Goal: Task Accomplishment & Management: Use online tool/utility

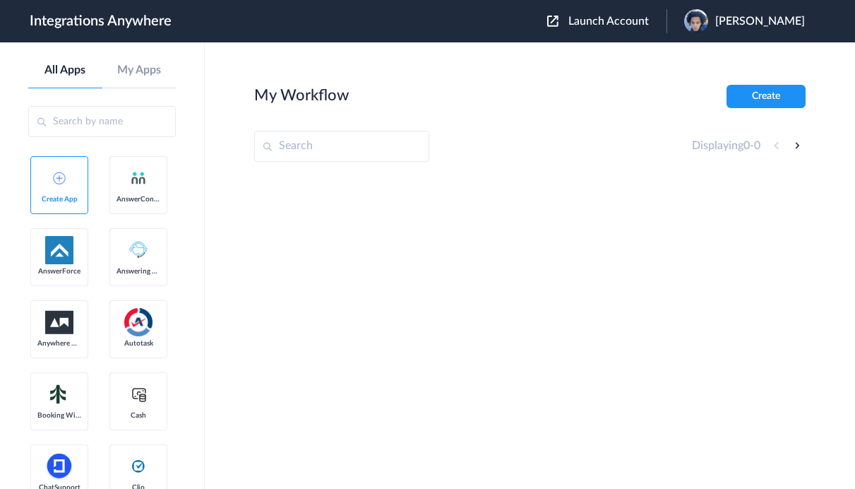
click at [330, 145] on input "text" at bounding box center [341, 146] width 175 height 31
click at [325, 145] on input "text" at bounding box center [341, 146] width 175 height 31
paste input "9192053071"
type input "9192053071"
click at [601, 18] on span "Launch Account" at bounding box center [609, 21] width 81 height 11
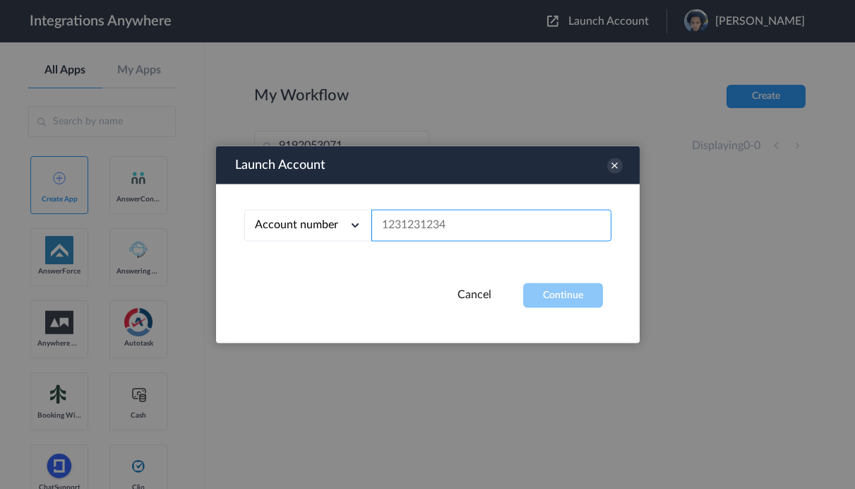
click at [463, 226] on input "text" at bounding box center [492, 226] width 240 height 32
paste input "9192053071"
type input "9192053071"
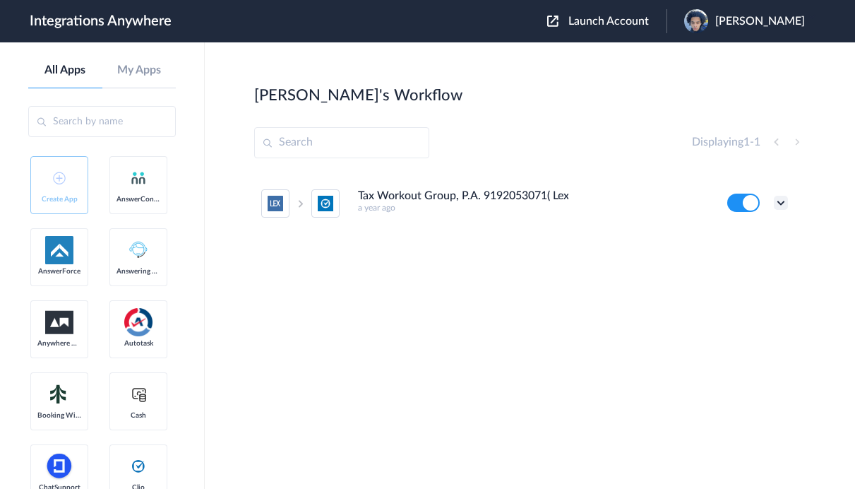
click at [784, 204] on icon at bounding box center [781, 203] width 14 height 14
click at [748, 241] on li "Edit" at bounding box center [742, 235] width 92 height 26
click at [783, 197] on icon at bounding box center [781, 203] width 14 height 14
click at [754, 262] on link "Task history" at bounding box center [741, 261] width 68 height 10
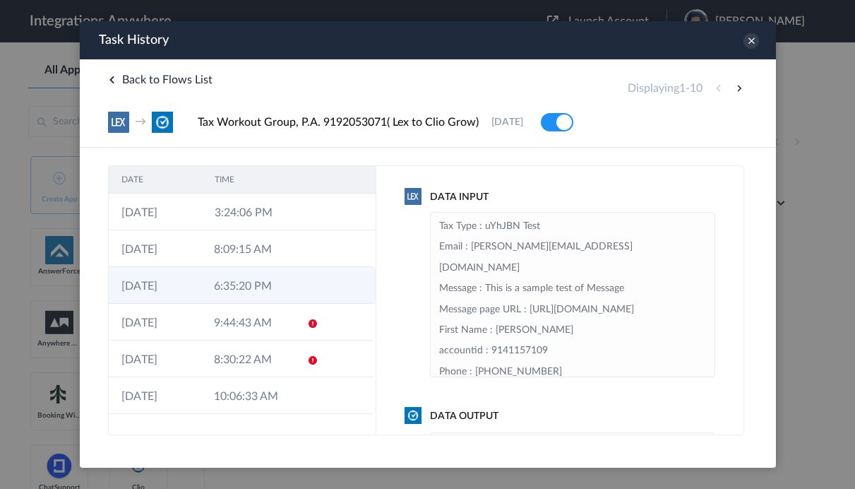
click at [315, 280] on td at bounding box center [307, 285] width 27 height 37
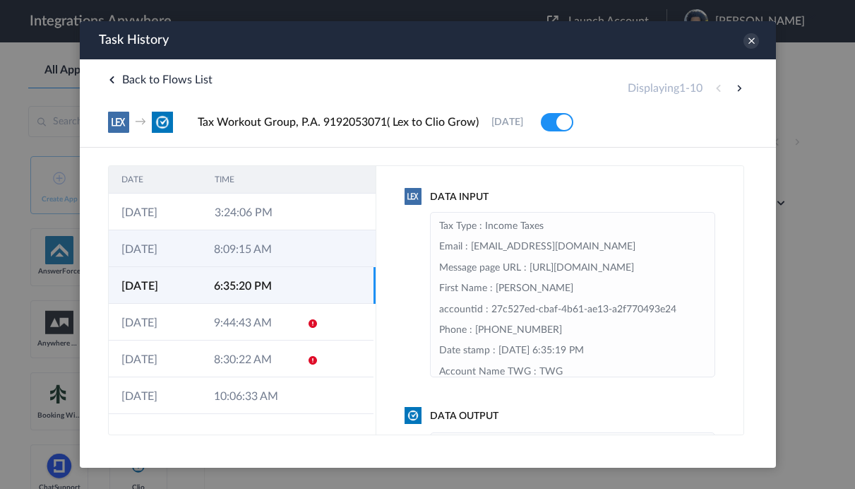
click at [321, 251] on td at bounding box center [346, 248] width 53 height 37
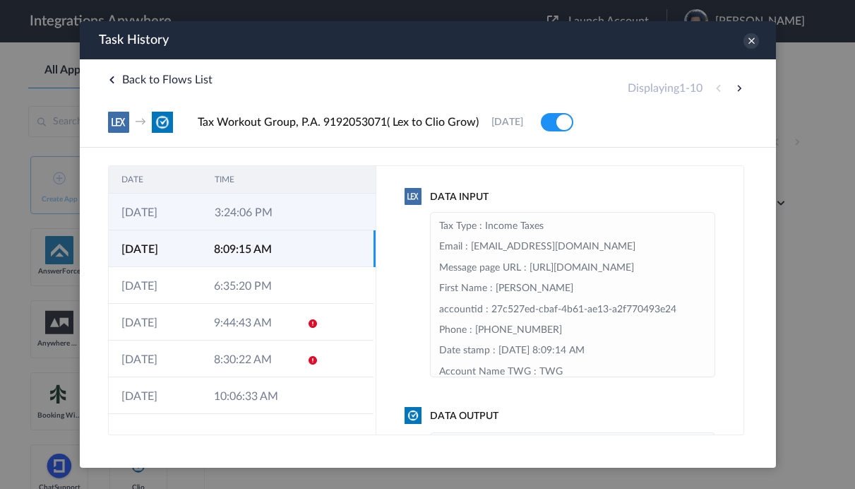
click at [303, 198] on td at bounding box center [308, 212] width 27 height 37
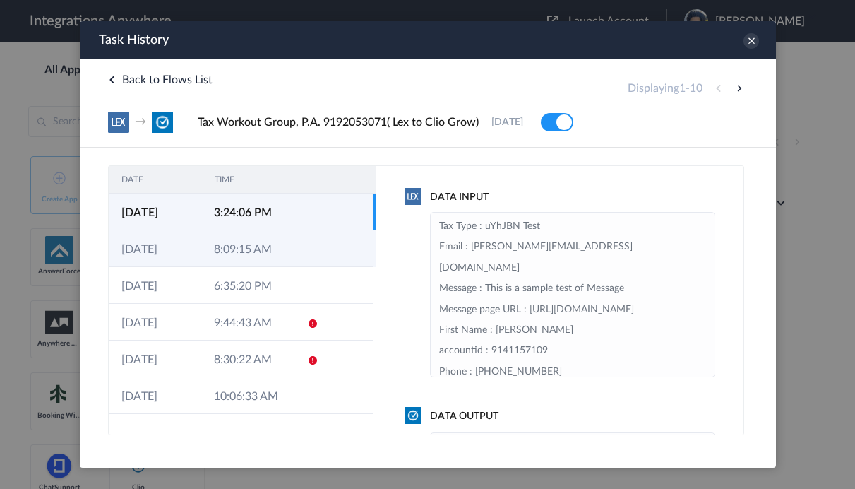
click at [307, 251] on icon at bounding box center [312, 249] width 11 height 11
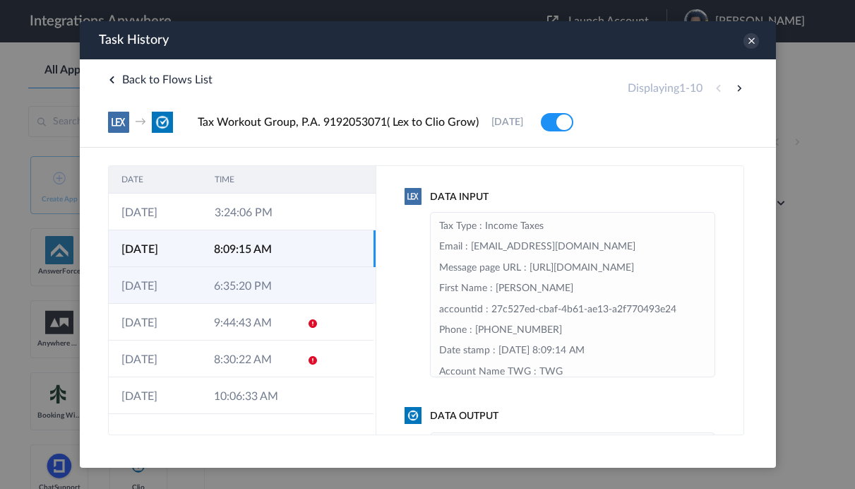
click at [302, 278] on td at bounding box center [307, 285] width 27 height 37
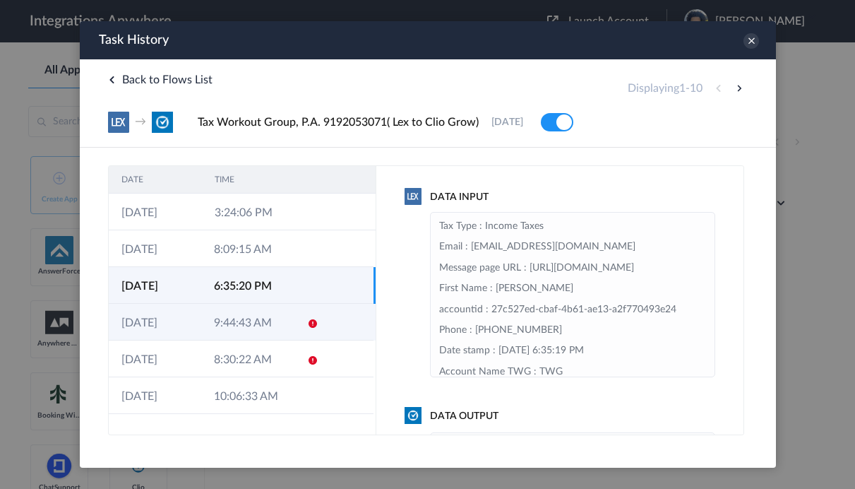
click at [295, 304] on td at bounding box center [307, 322] width 27 height 37
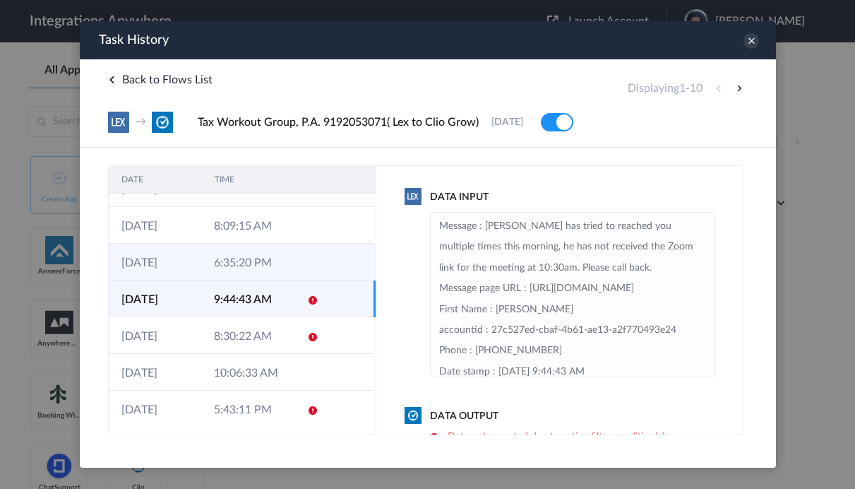
scroll to position [24, 0]
click at [294, 294] on td at bounding box center [307, 298] width 27 height 37
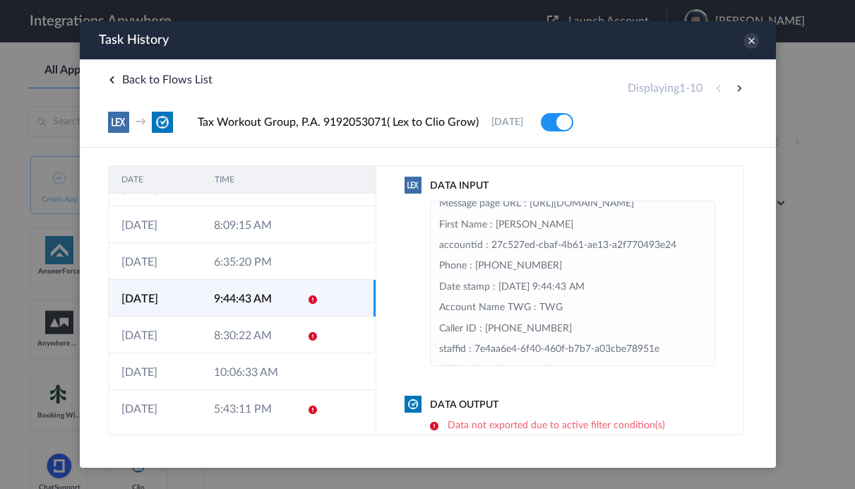
scroll to position [105, 0]
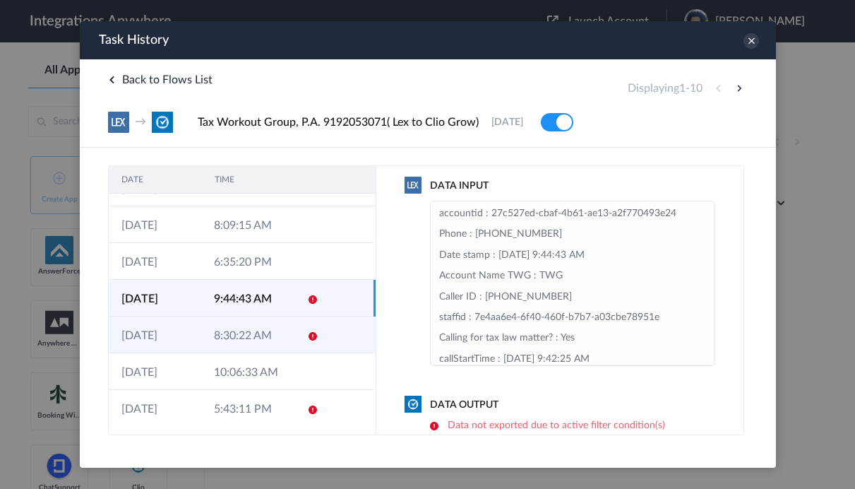
click at [304, 331] on td at bounding box center [307, 334] width 27 height 37
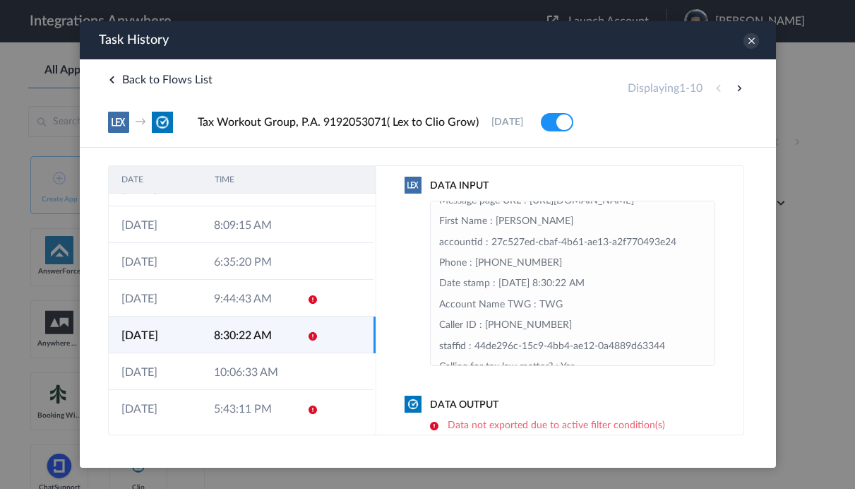
scroll to position [81, 0]
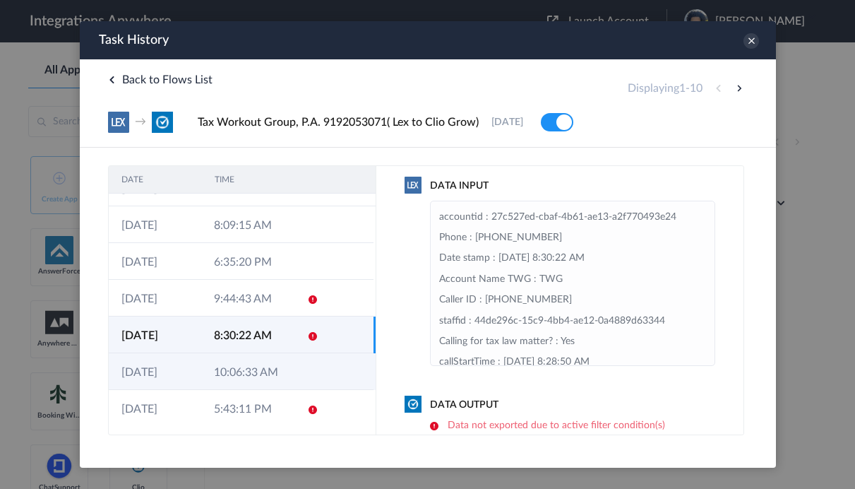
click at [320, 372] on td at bounding box center [346, 371] width 53 height 37
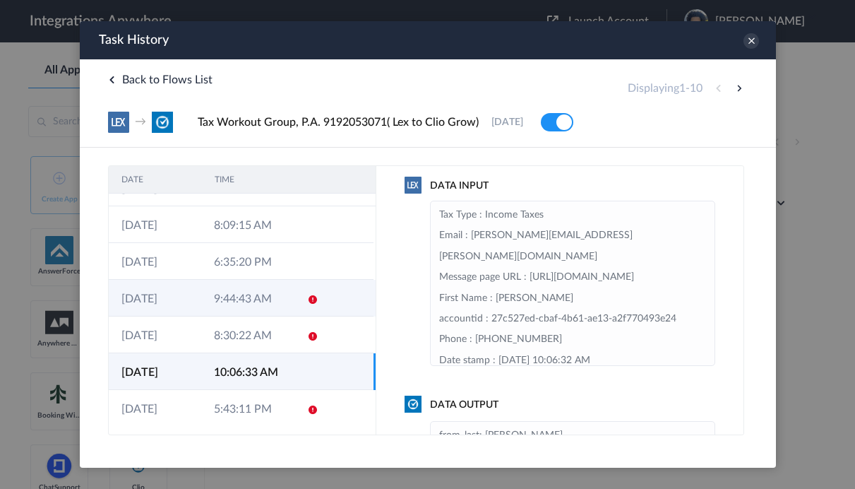
click at [328, 292] on td at bounding box center [346, 298] width 53 height 37
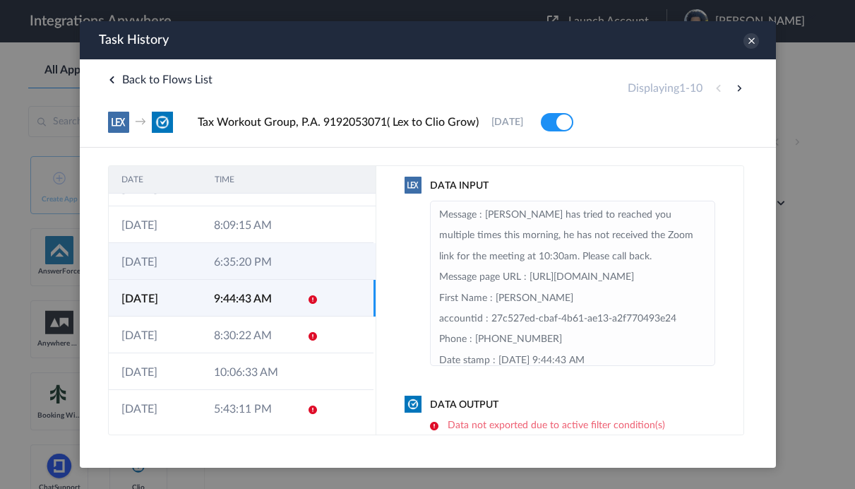
click at [317, 246] on td at bounding box center [307, 261] width 27 height 37
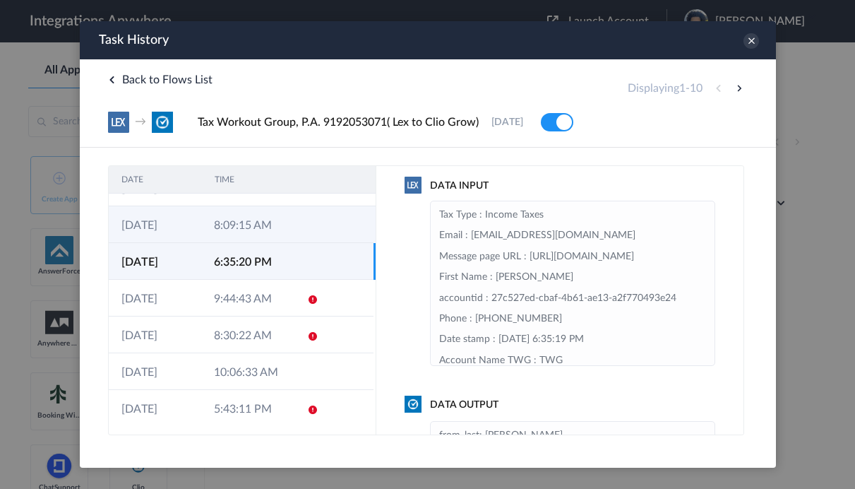
click at [308, 209] on td at bounding box center [307, 224] width 27 height 37
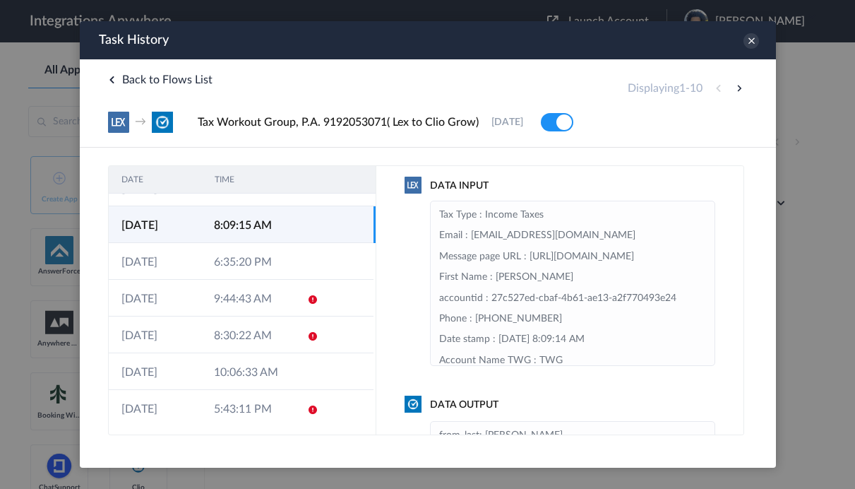
click at [299, 189] on th at bounding box center [308, 180] width 27 height 28
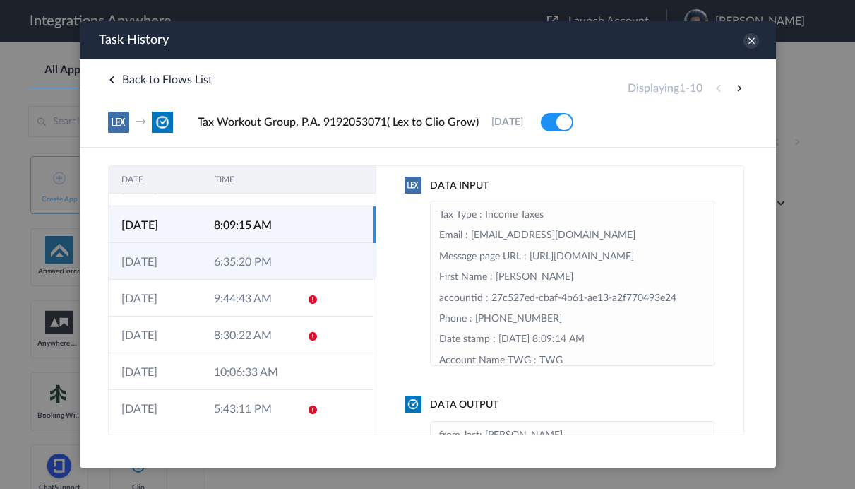
scroll to position [0, 0]
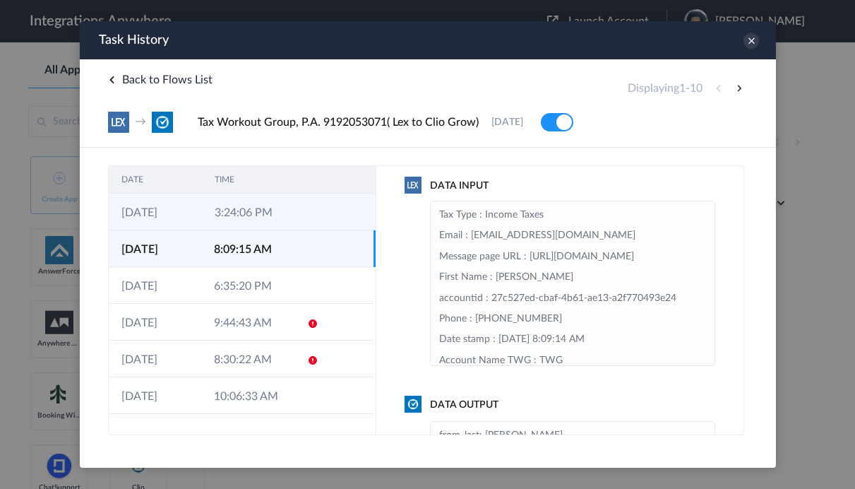
click at [319, 213] on td at bounding box center [308, 212] width 27 height 37
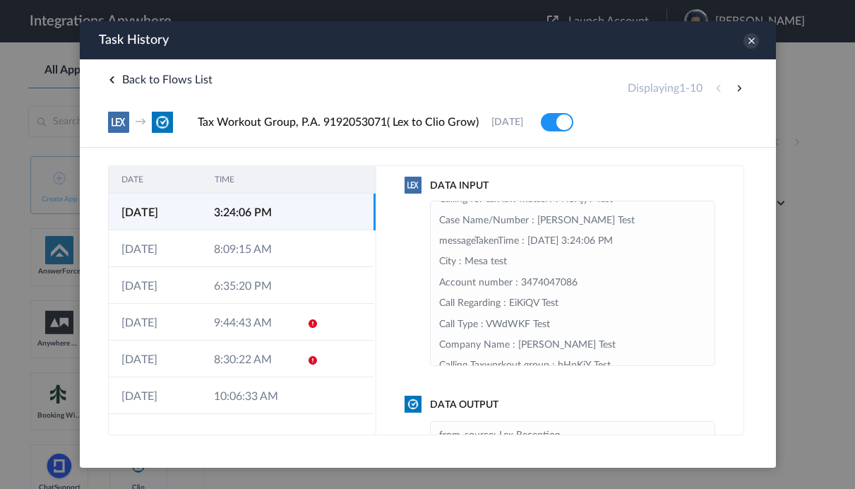
scroll to position [379, 0]
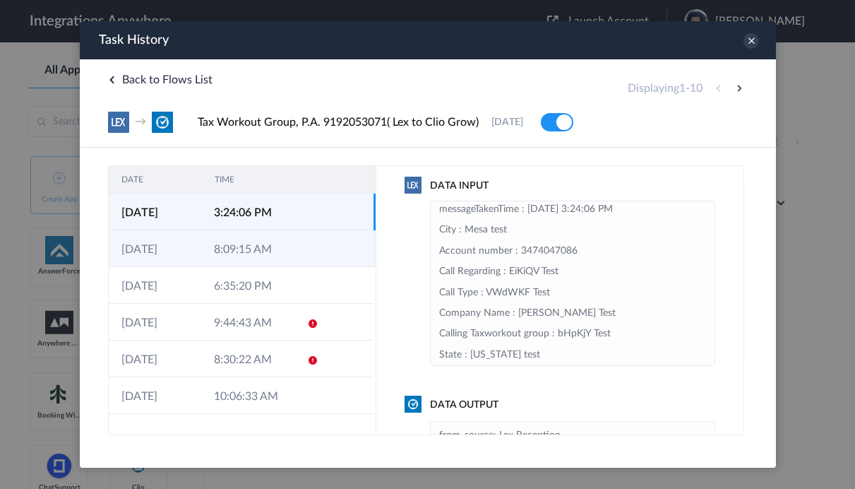
click at [344, 251] on td at bounding box center [346, 248] width 53 height 37
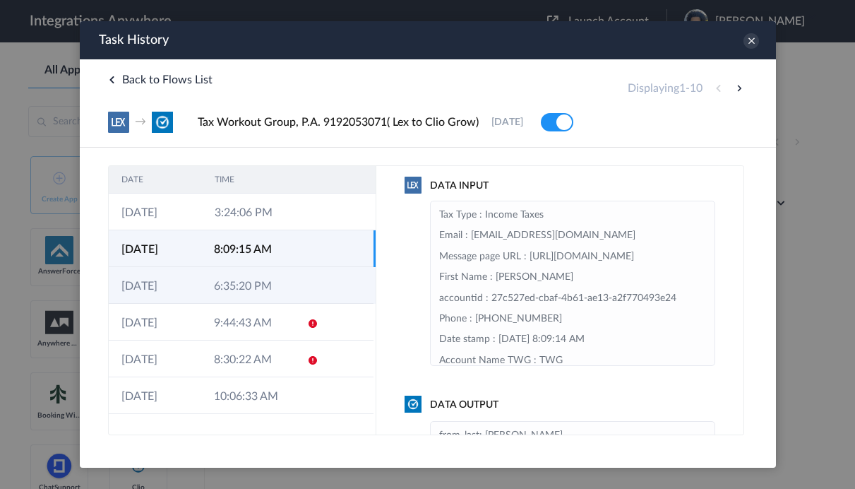
click at [327, 287] on td at bounding box center [346, 285] width 53 height 37
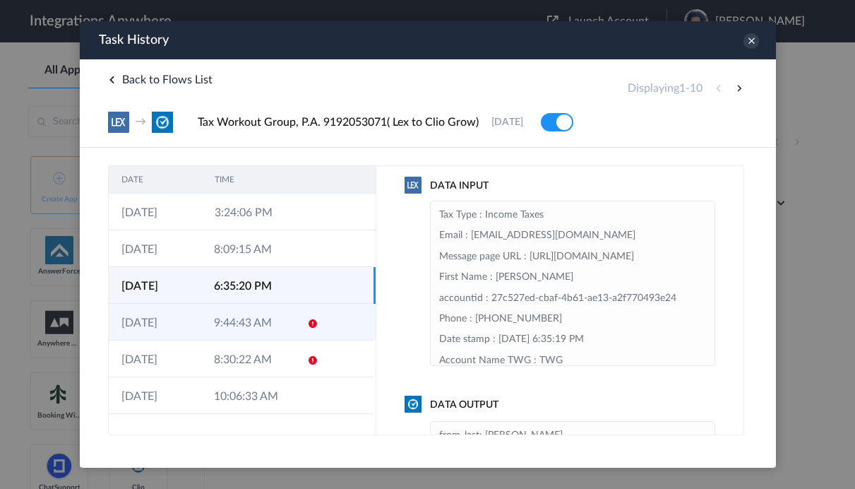
click at [313, 329] on icon at bounding box center [312, 323] width 11 height 11
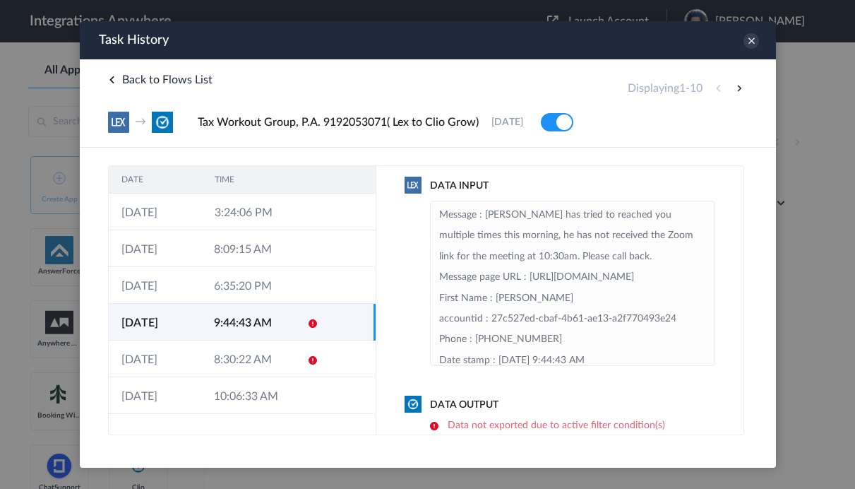
scroll to position [12, 0]
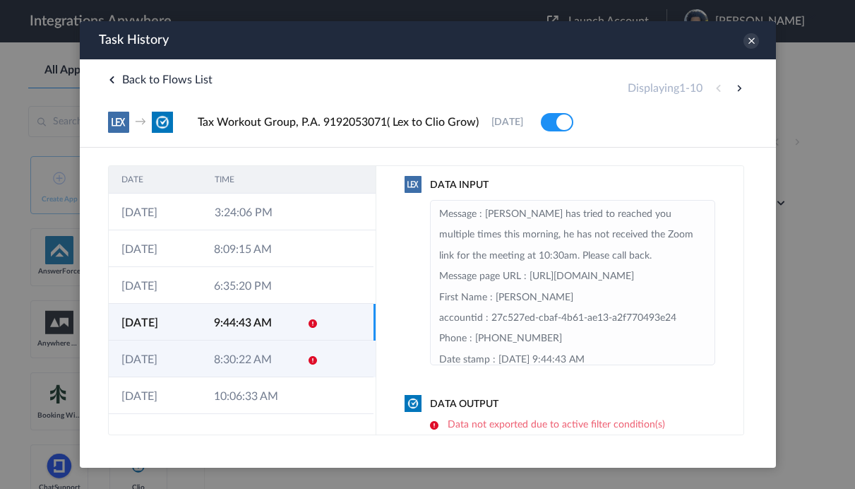
click at [228, 370] on td "8:30:22 AM" at bounding box center [247, 358] width 93 height 37
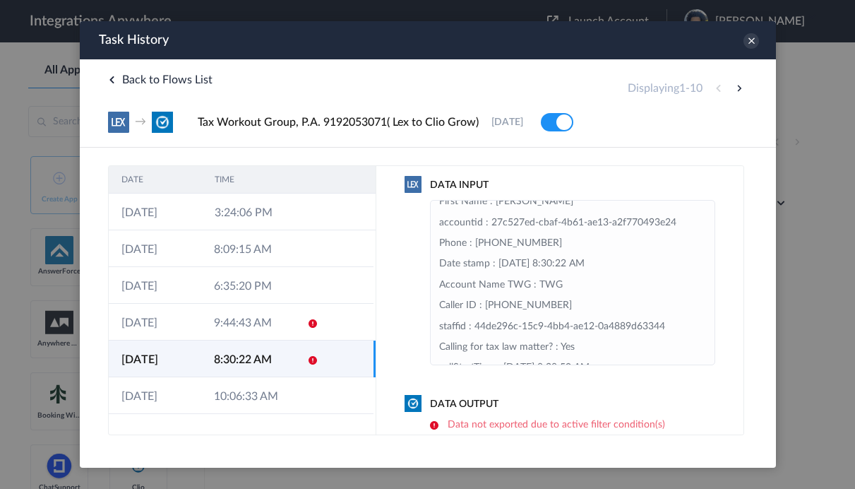
scroll to position [102, 0]
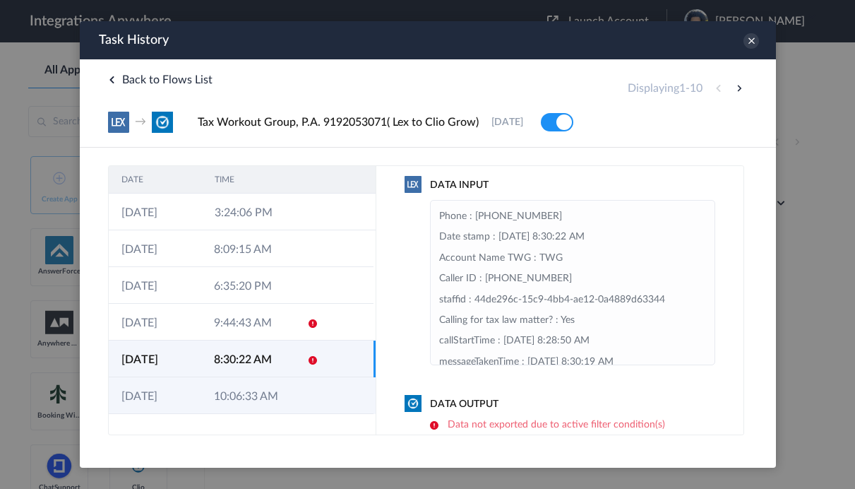
click at [287, 388] on td "10:06:33 AM" at bounding box center [247, 395] width 93 height 37
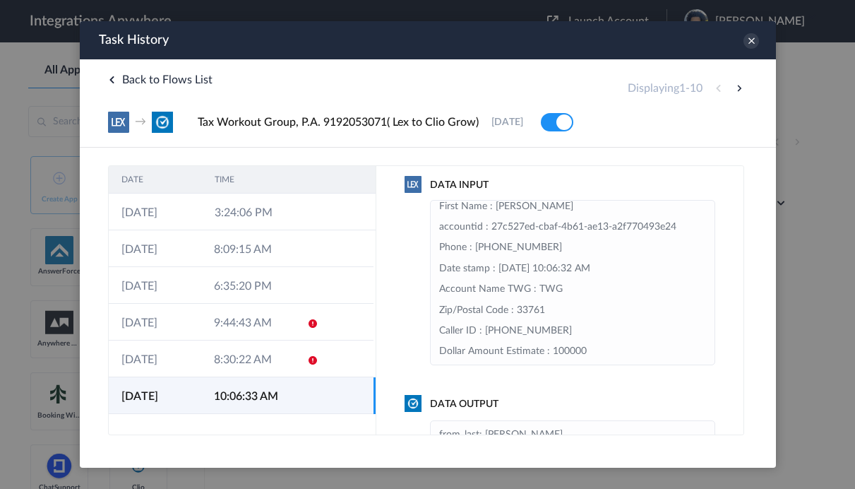
scroll to position [134, 0]
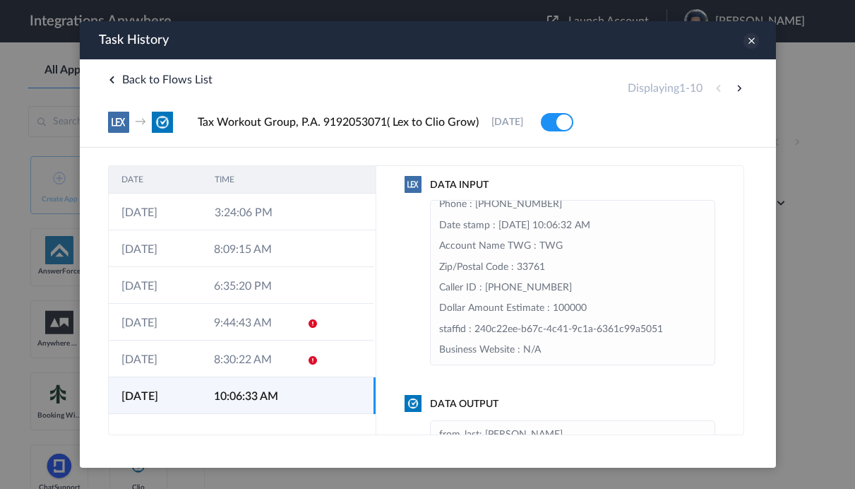
click at [751, 42] on icon at bounding box center [751, 41] width 16 height 16
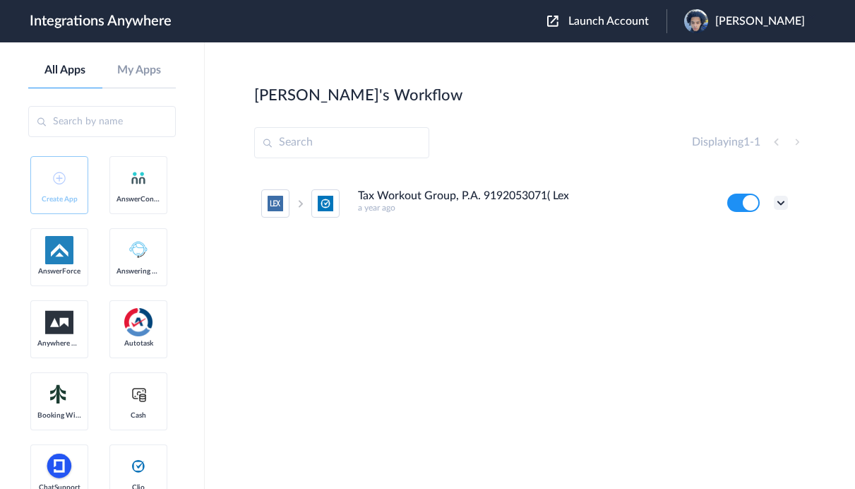
click at [778, 198] on icon at bounding box center [781, 203] width 14 height 14
click at [750, 257] on link "Task history" at bounding box center [741, 261] width 68 height 10
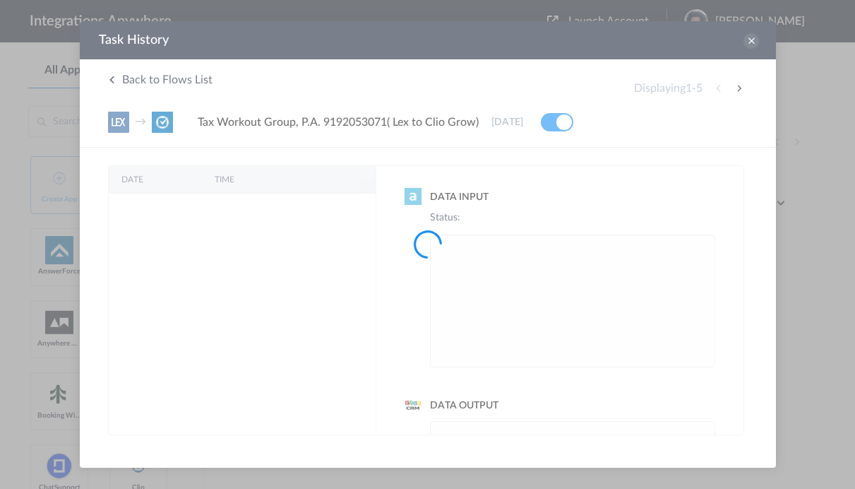
scroll to position [0, 0]
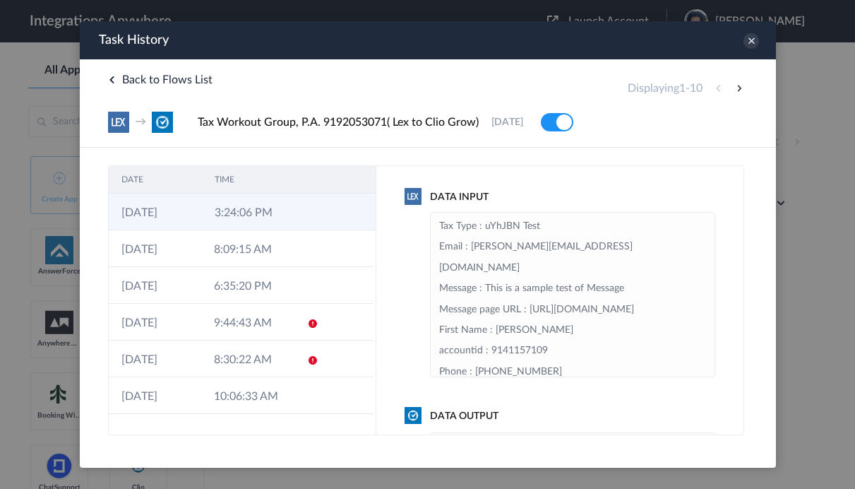
click at [251, 208] on td "3:24:06 PM" at bounding box center [247, 212] width 93 height 37
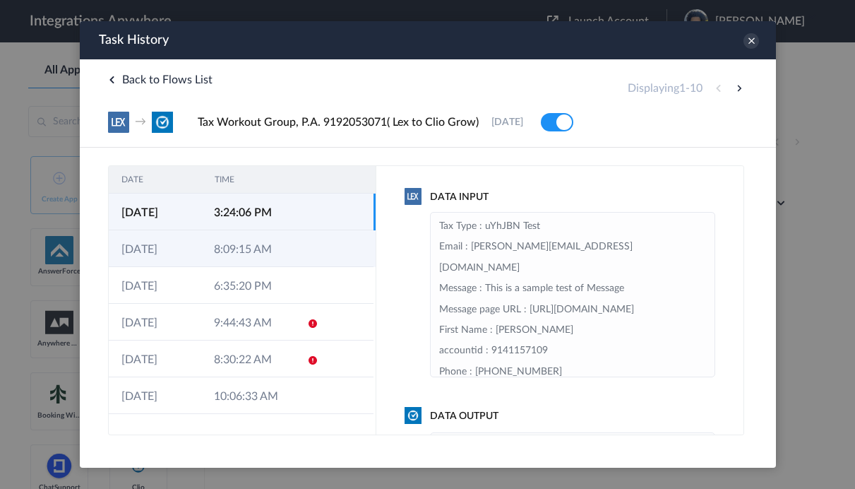
click at [250, 240] on td "8:09:15 AM" at bounding box center [247, 248] width 93 height 37
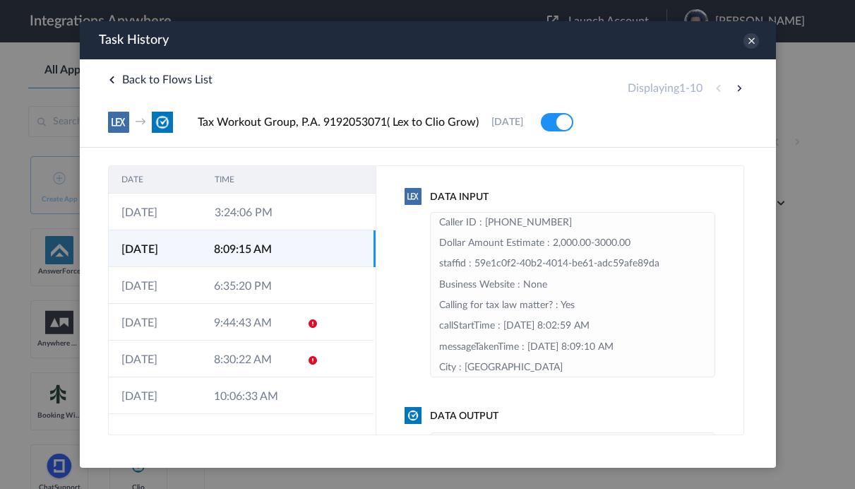
scroll to position [191, 0]
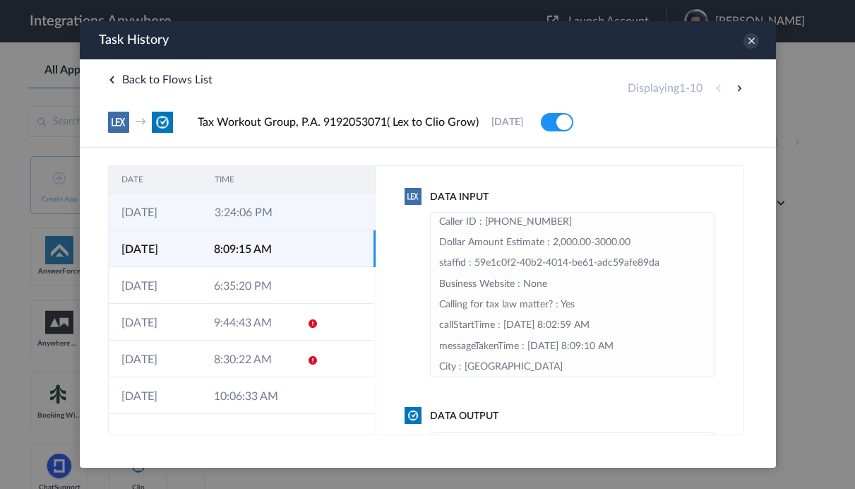
click at [313, 200] on td at bounding box center [308, 212] width 27 height 37
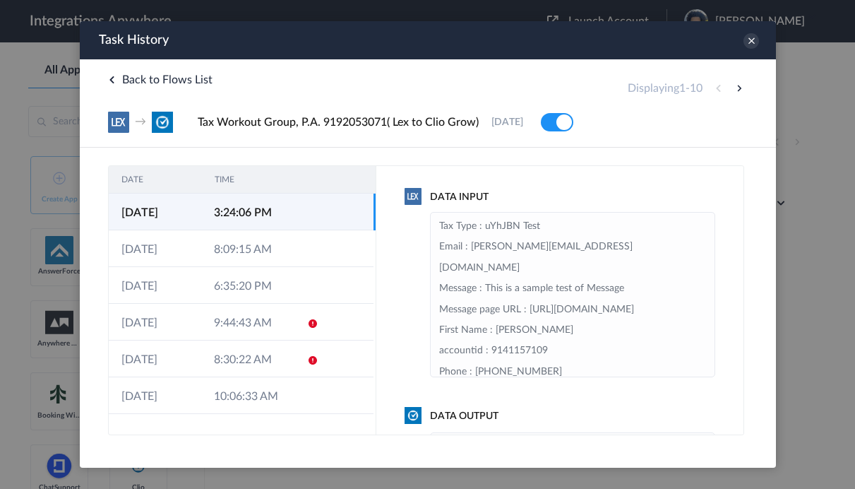
click at [759, 43] on div "Task History" at bounding box center [427, 40] width 696 height 38
click at [751, 41] on icon at bounding box center [751, 41] width 16 height 16
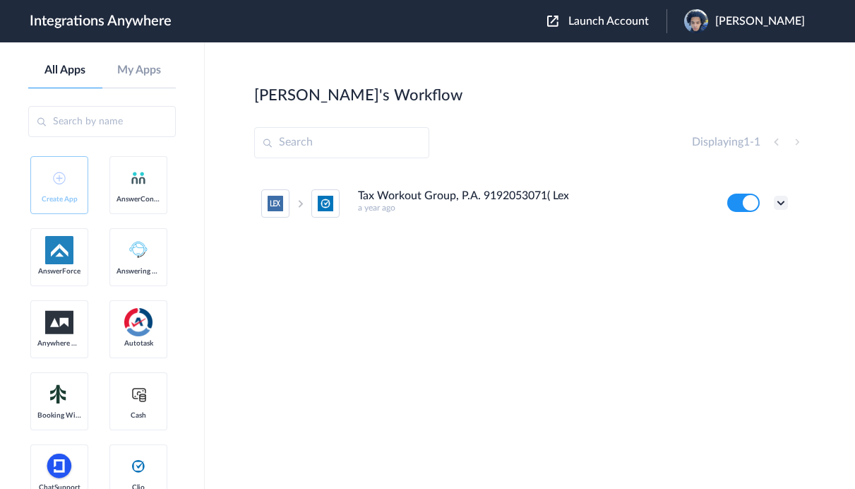
click at [784, 203] on icon at bounding box center [781, 203] width 14 height 14
click at [595, 17] on span "Launch Account" at bounding box center [609, 21] width 81 height 11
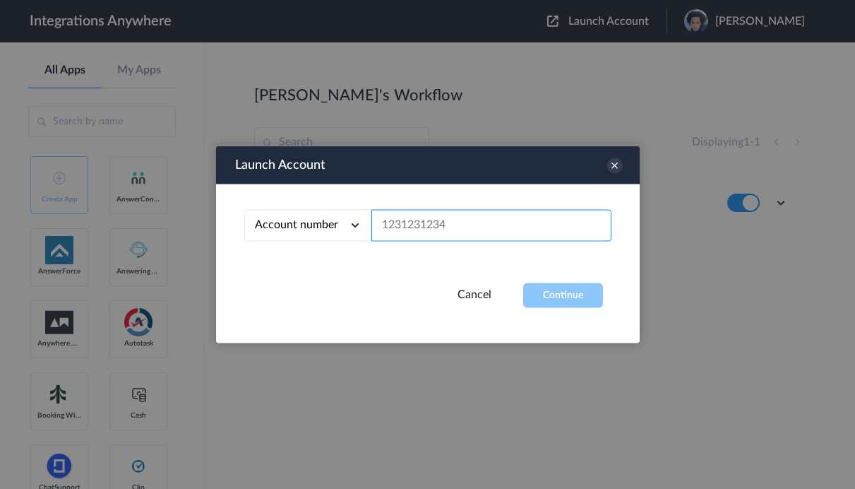
click at [408, 231] on input "text" at bounding box center [492, 226] width 240 height 32
paste input "9198854986"
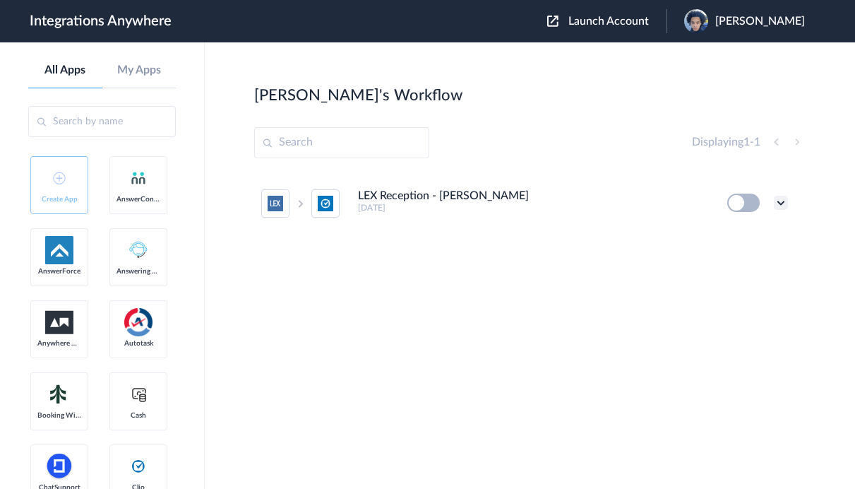
click at [786, 201] on icon at bounding box center [781, 203] width 14 height 14
click at [744, 244] on li "Edit" at bounding box center [742, 235] width 92 height 26
click at [569, 25] on span "Launch Account" at bounding box center [609, 21] width 81 height 11
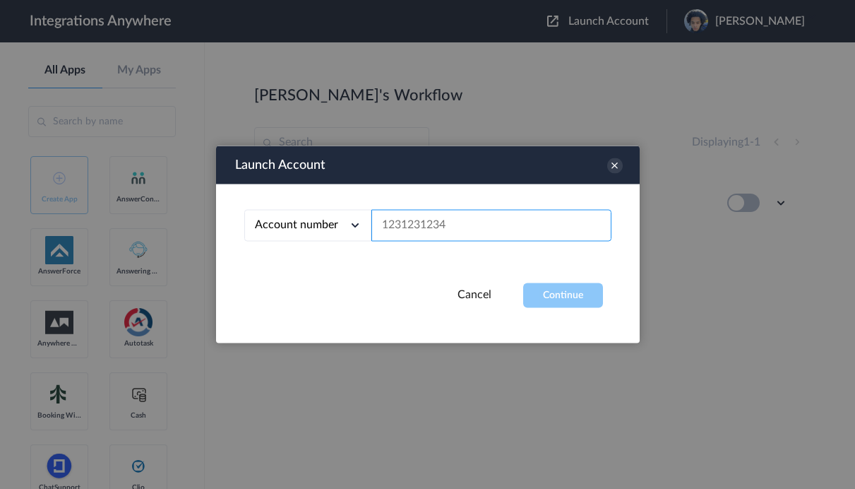
click at [388, 240] on input "text" at bounding box center [492, 226] width 240 height 32
paste input "9192053071"
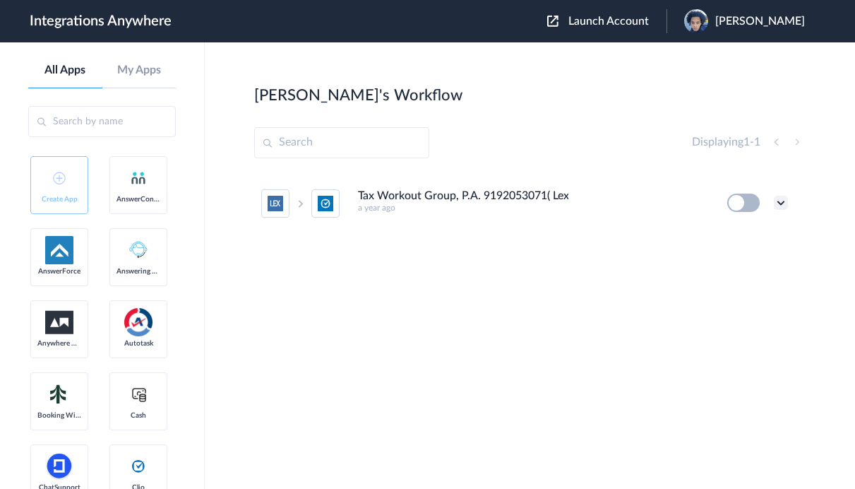
click at [785, 198] on icon at bounding box center [781, 203] width 14 height 14
click at [756, 244] on li "Edit" at bounding box center [742, 235] width 92 height 26
click at [571, 24] on span "Launch Account" at bounding box center [609, 21] width 81 height 11
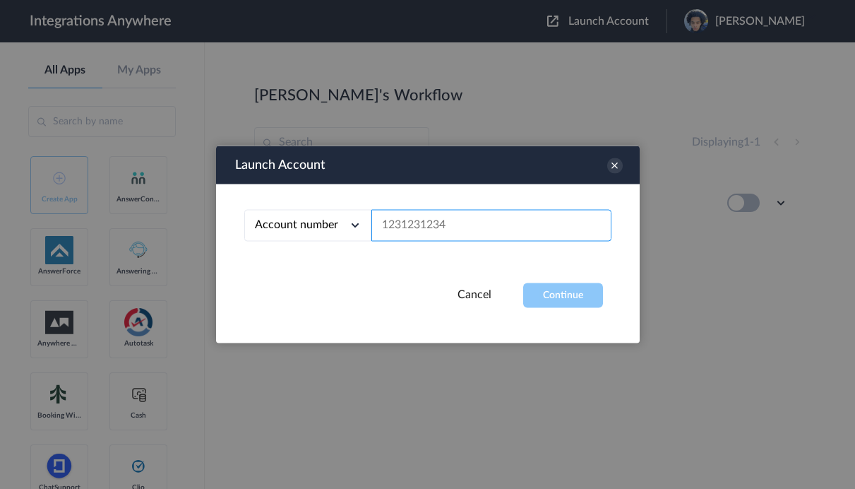
click at [412, 222] on input "text" at bounding box center [492, 226] width 240 height 32
paste input "9198854986"
type input "9198854986"
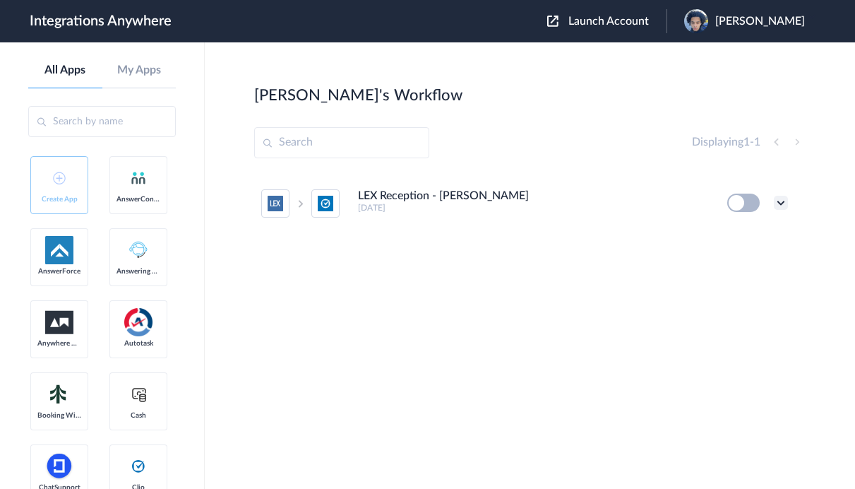
click at [778, 200] on icon at bounding box center [781, 203] width 14 height 14
click at [741, 235] on li "Edit" at bounding box center [742, 235] width 92 height 26
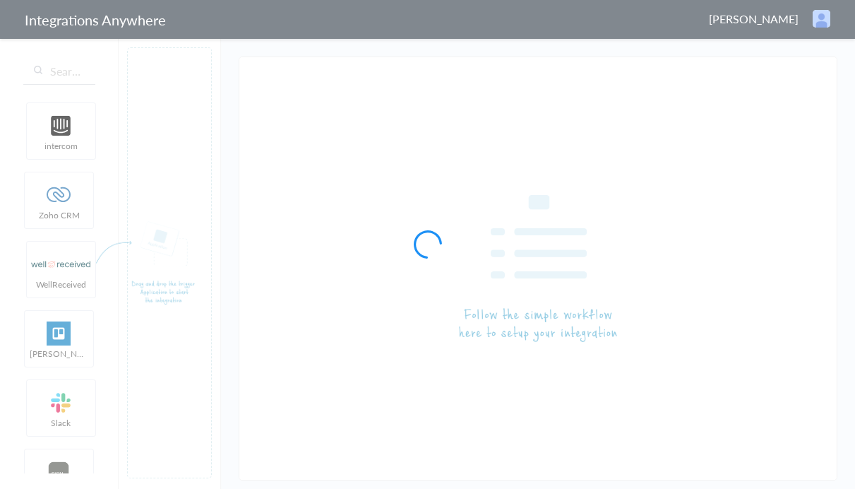
type input "Tax Workout Group, P.A. 9192053071( Lex to Clio Grow)"
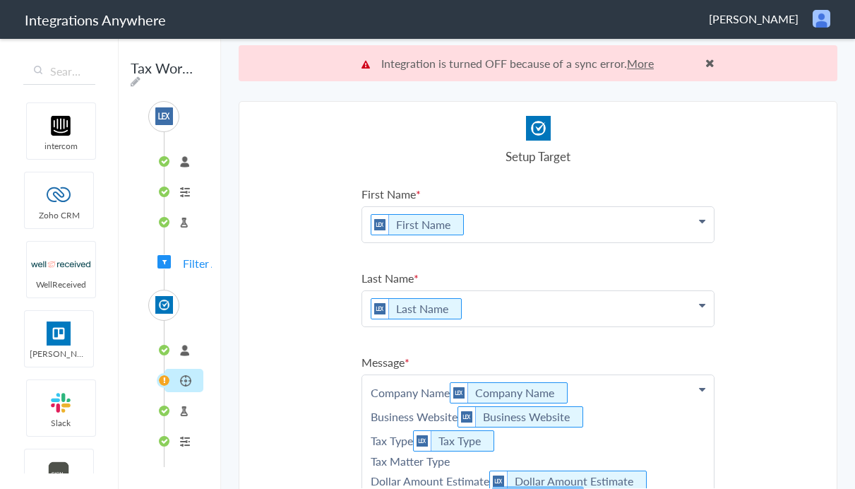
click at [167, 259] on span "Filter Applied" at bounding box center [164, 261] width 13 height 13
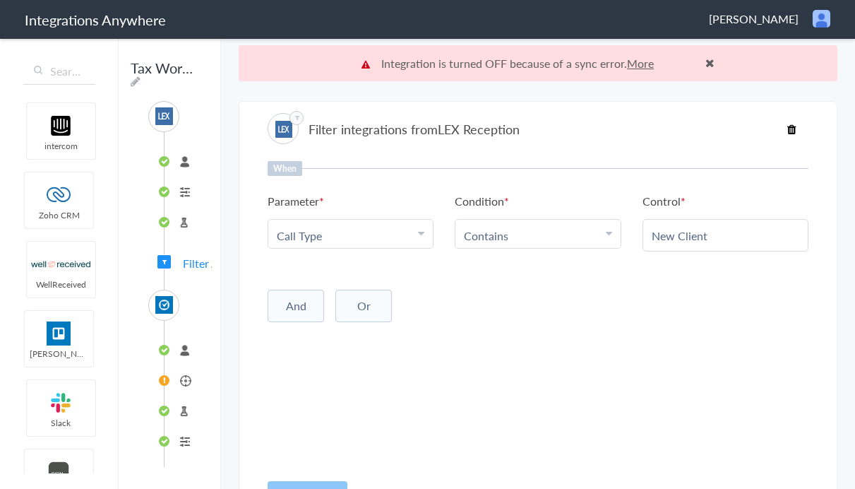
click at [172, 265] on div "SOURCE [PHONE_NUMBER] Call Intake Test Source Filter Applied TARGET connected L…" at bounding box center [169, 284] width 85 height 366
click at [172, 389] on li "Leads" at bounding box center [184, 380] width 39 height 23
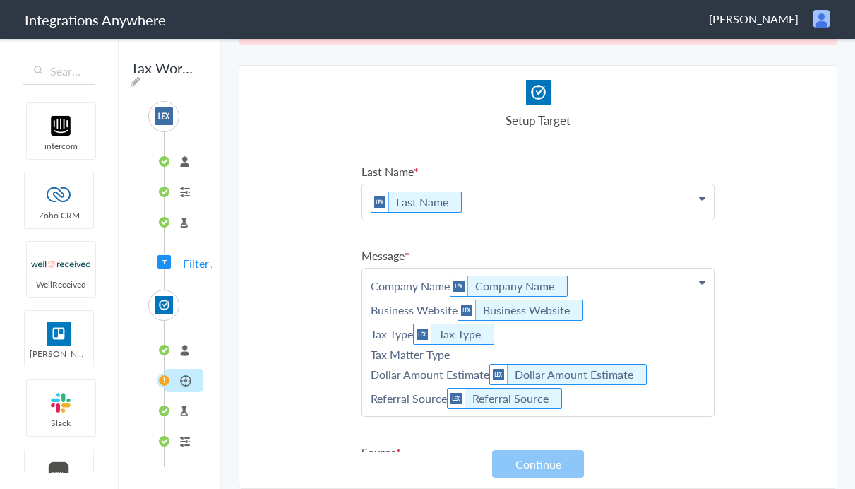
scroll to position [94, 0]
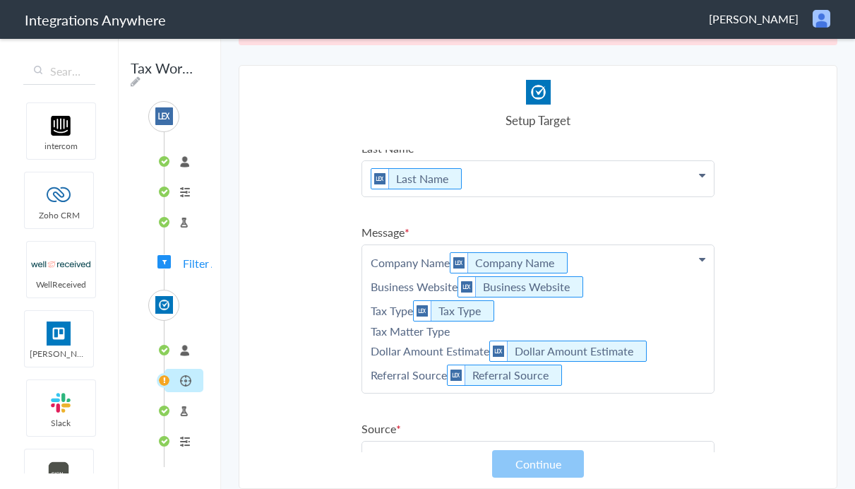
click at [465, 337] on p "Company Name Company Name Business Website Business Website Tax Type Tax Type T…" at bounding box center [538, 319] width 352 height 148
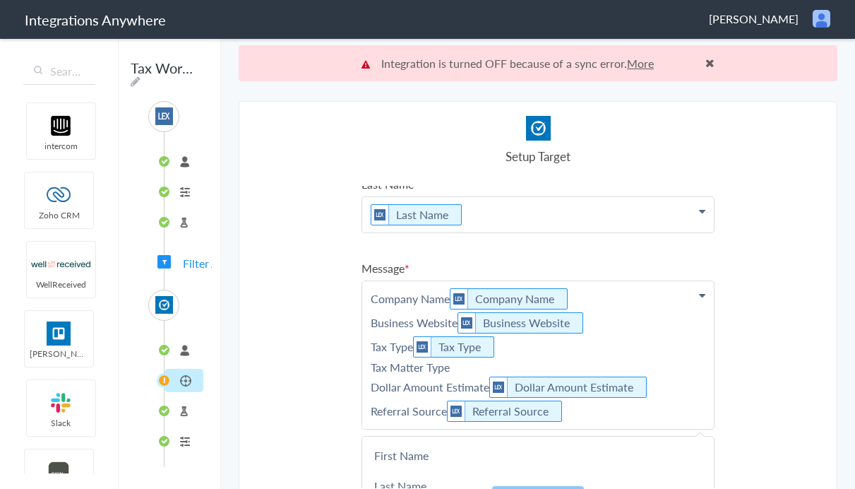
scroll to position [384, 0]
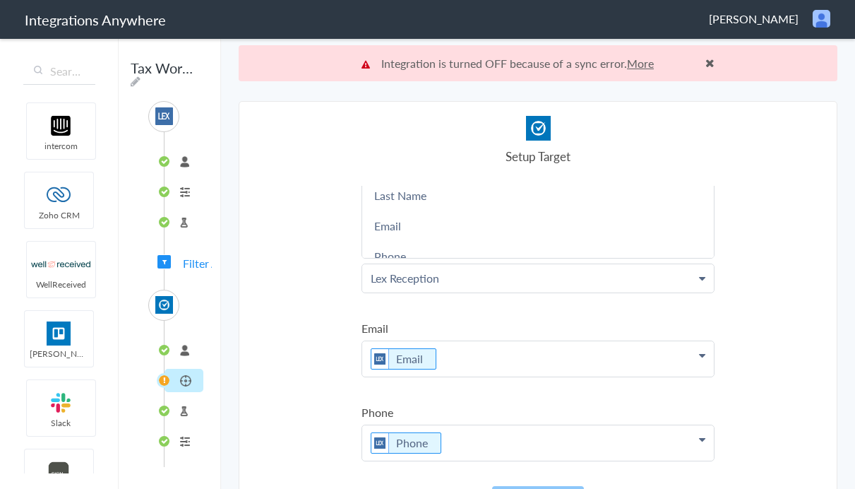
click at [170, 304] on img at bounding box center [164, 305] width 18 height 18
click at [189, 262] on span "Filter Applied" at bounding box center [216, 263] width 66 height 16
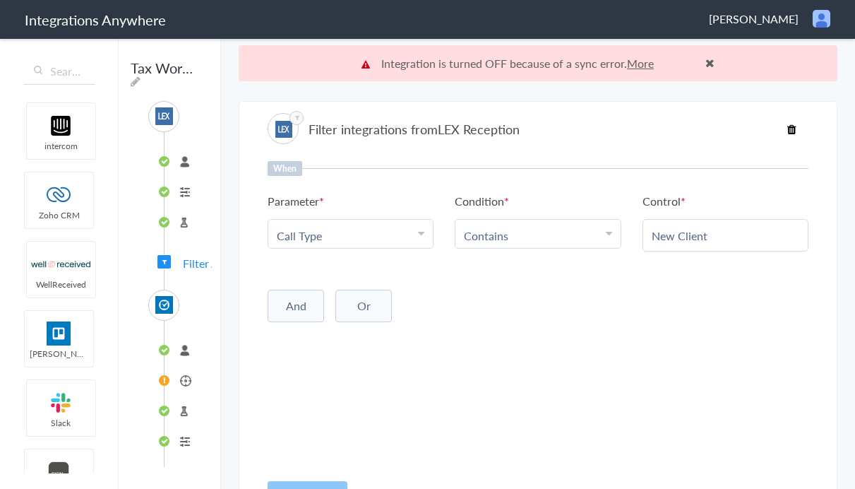
click at [174, 355] on li "connected" at bounding box center [184, 349] width 39 height 23
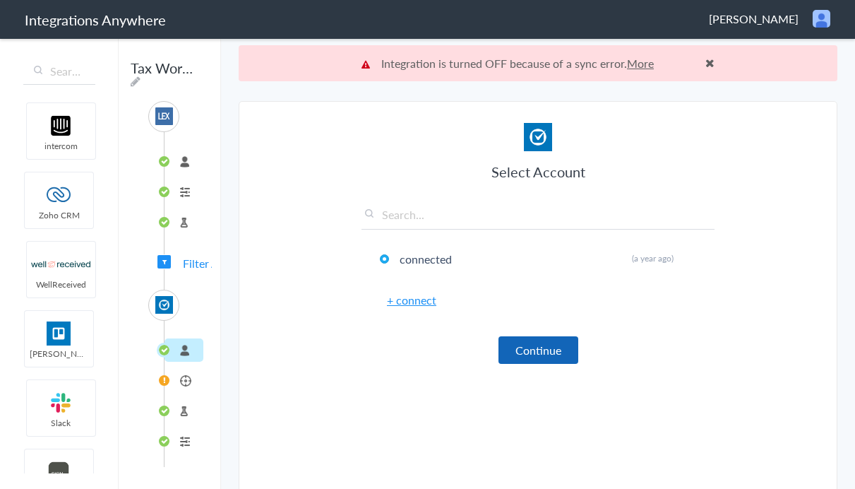
click at [536, 354] on button "Continue" at bounding box center [539, 350] width 80 height 28
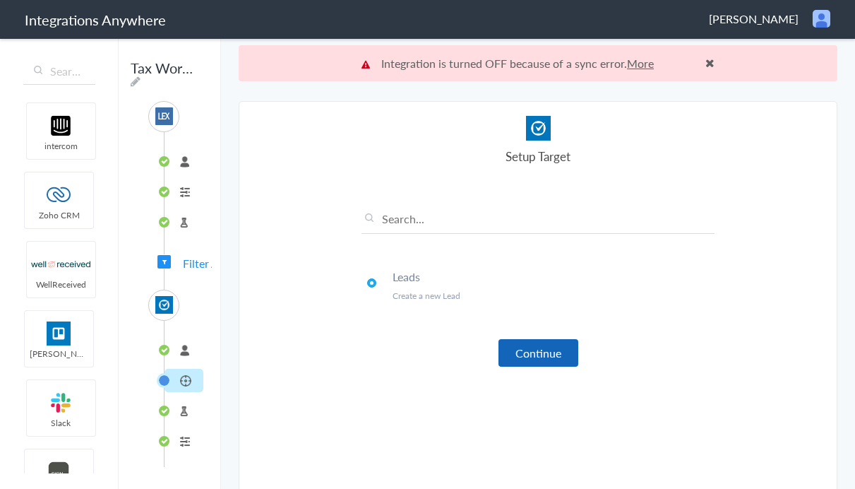
click at [534, 352] on button "Continue" at bounding box center [539, 353] width 80 height 28
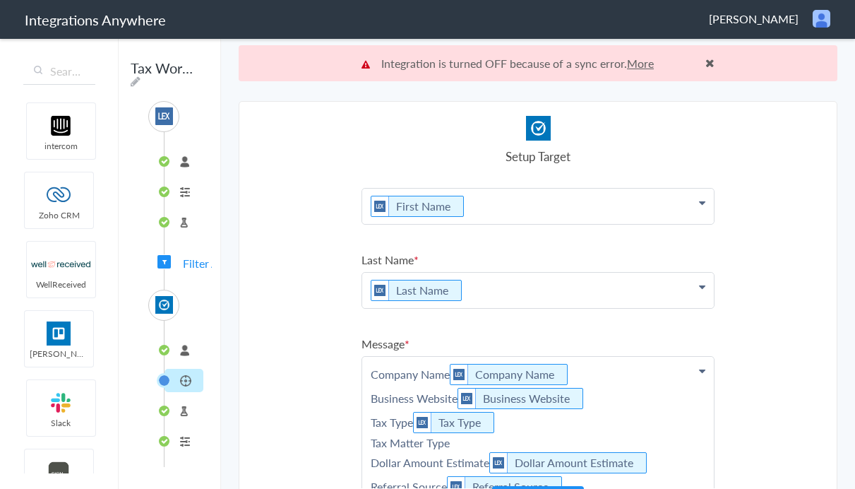
scroll to position [22, 0]
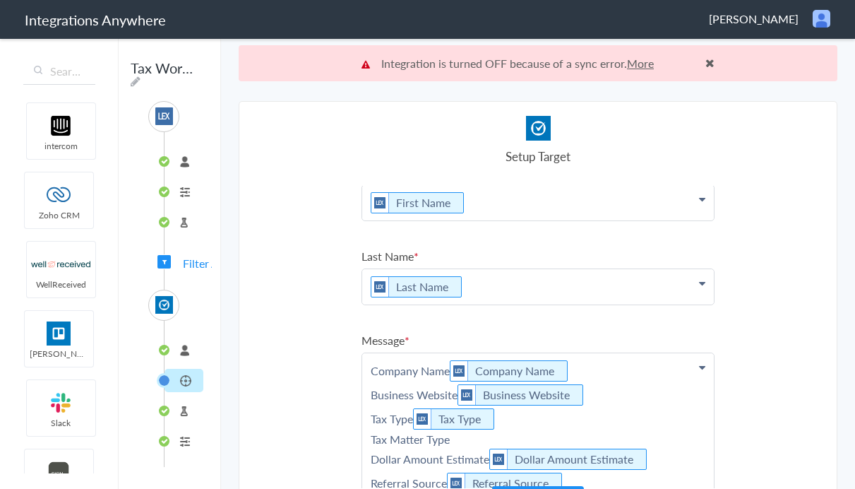
click at [641, 64] on link "More" at bounding box center [640, 63] width 27 height 16
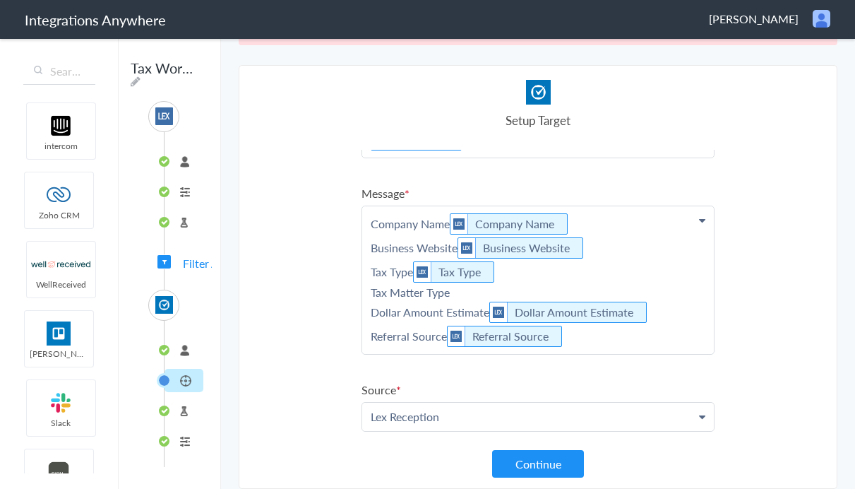
scroll to position [0, 0]
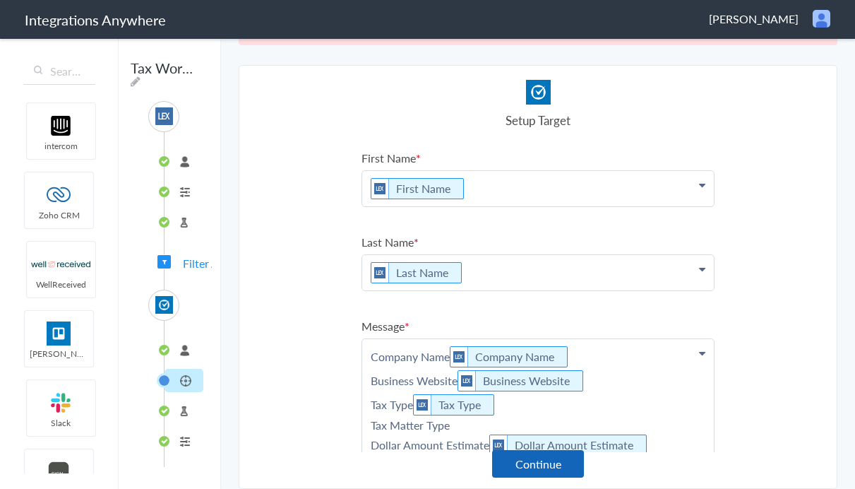
click at [549, 464] on button "Continue" at bounding box center [538, 464] width 92 height 28
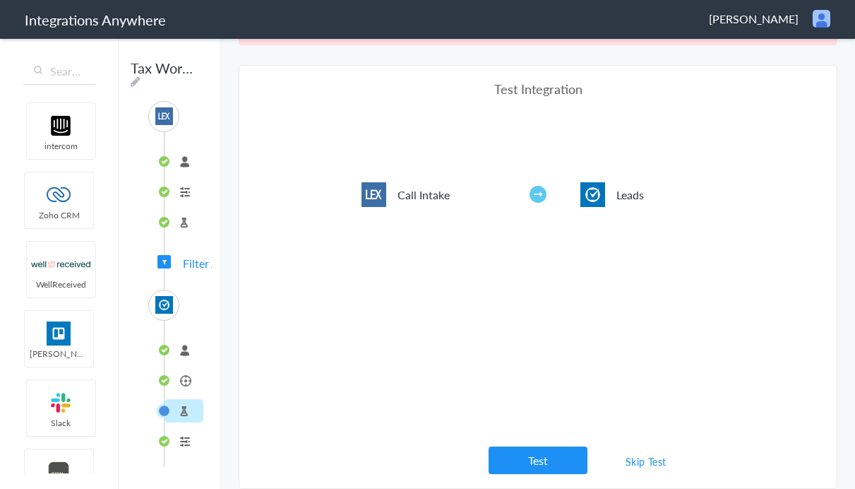
click at [184, 263] on span "Filter Applied" at bounding box center [216, 263] width 66 height 16
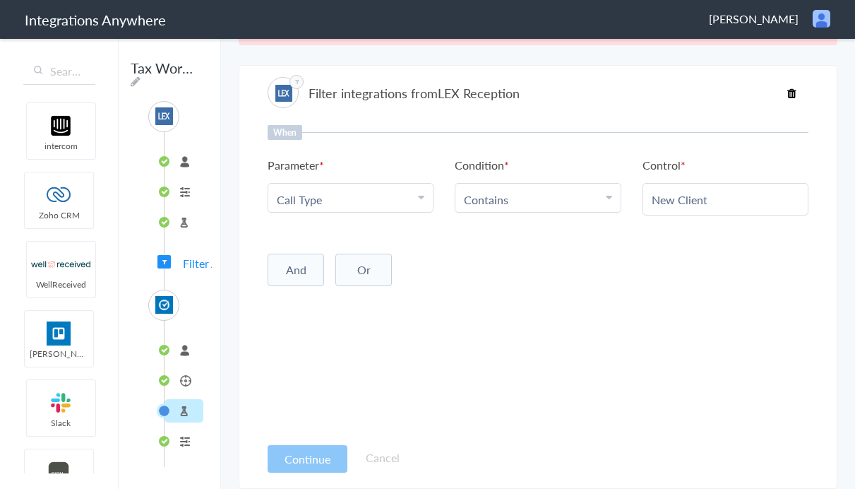
click at [169, 441] on li "Formatter" at bounding box center [184, 440] width 39 height 23
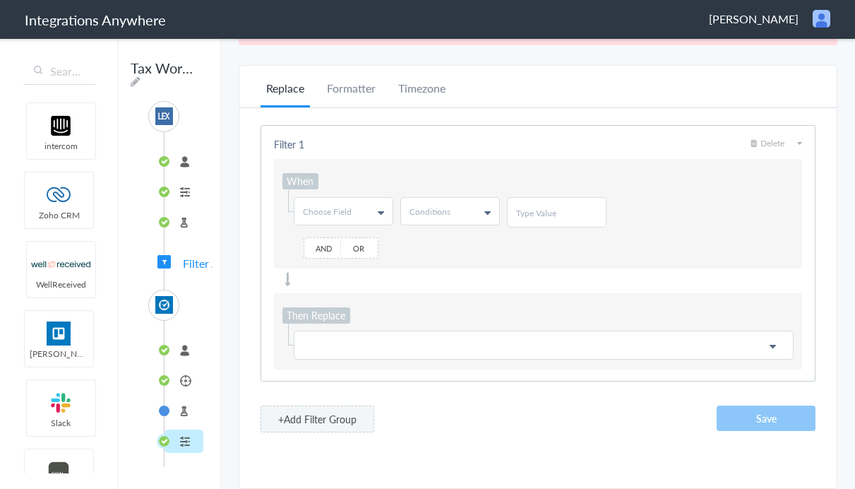
click at [187, 410] on li "Test Target" at bounding box center [184, 410] width 39 height 23
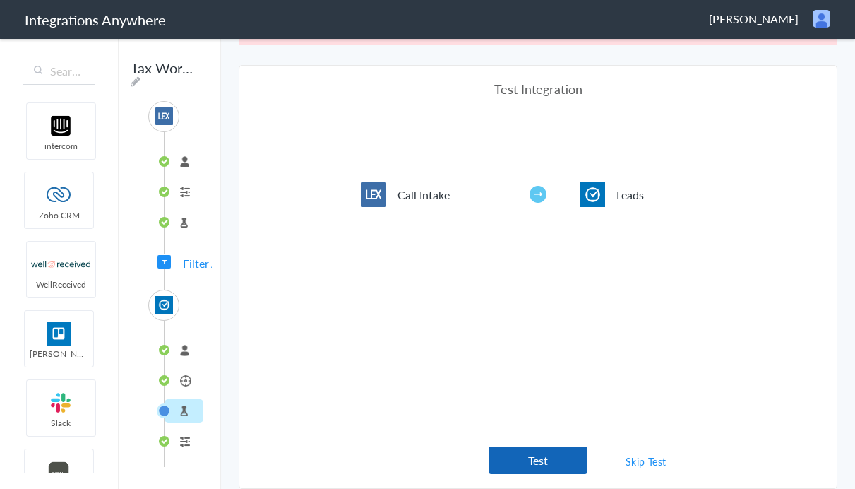
click at [557, 462] on button "Test" at bounding box center [538, 460] width 99 height 28
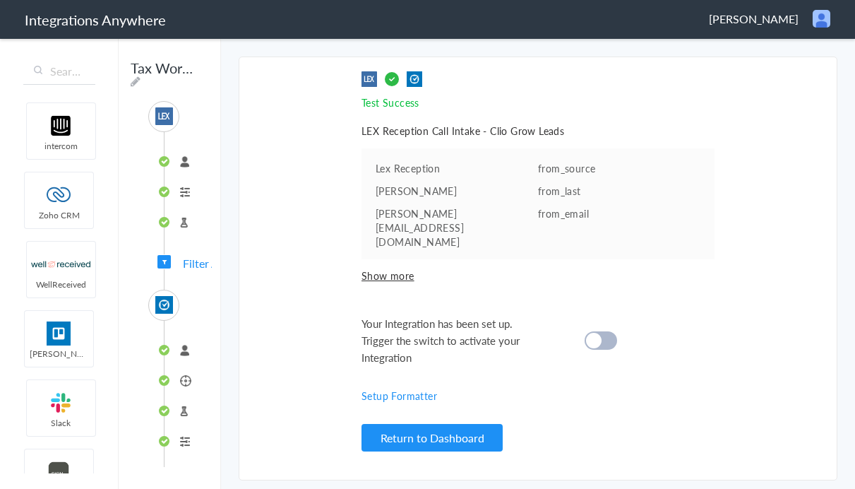
click at [167, 258] on span "Filter Applied" at bounding box center [164, 261] width 13 height 13
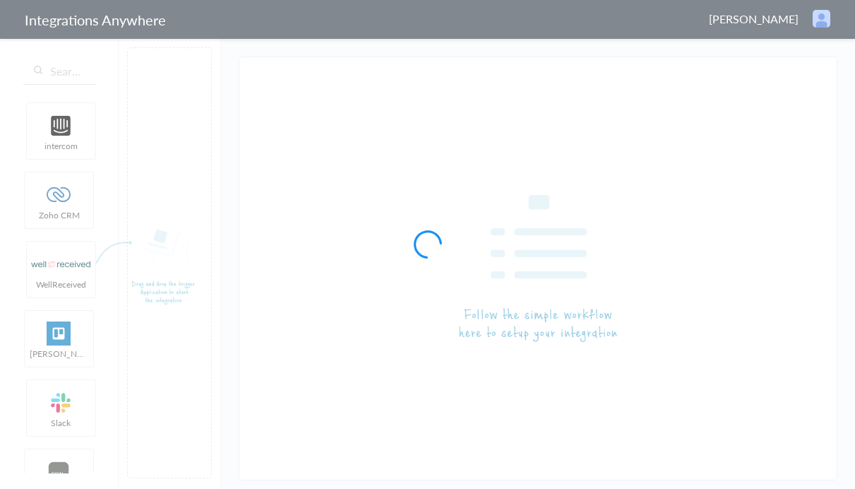
type input "LEX Reception - [PERSON_NAME]"
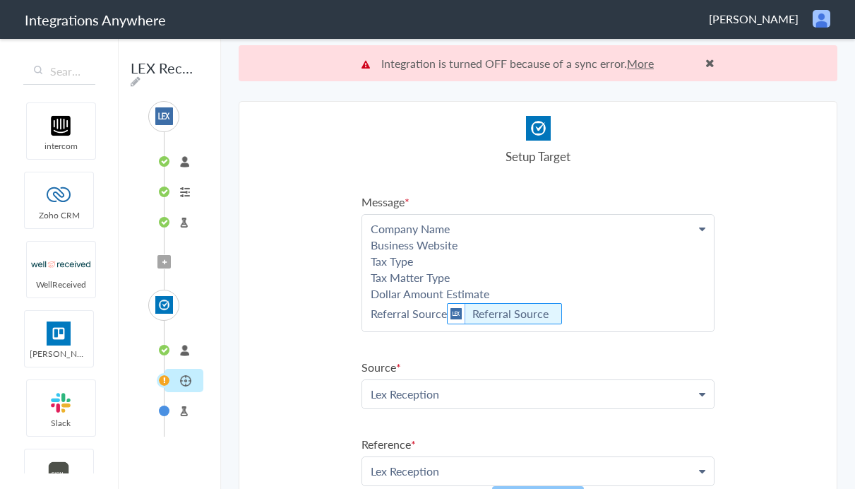
scroll to position [58, 0]
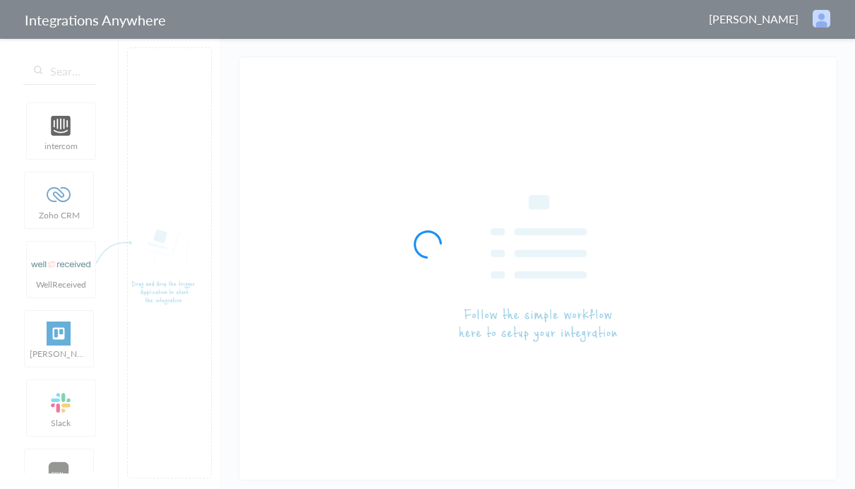
type input "Tax Workout Group, P.A. 9192053071( Lex to Clio Grow)"
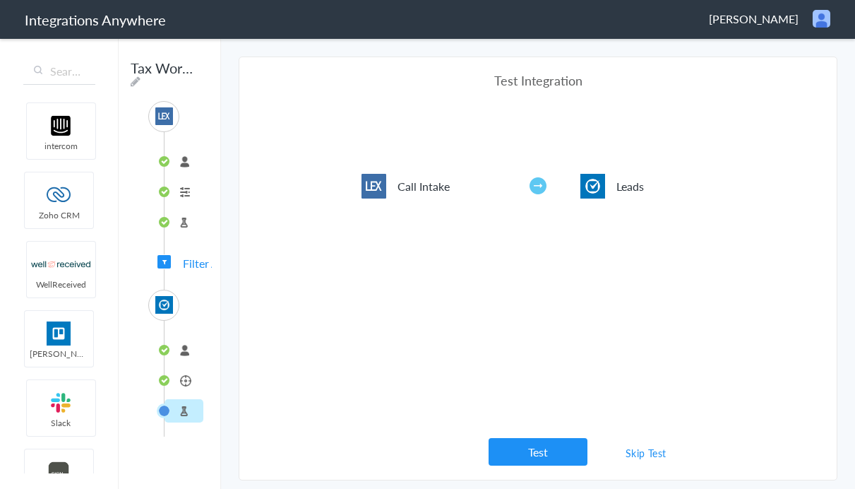
click at [167, 259] on span "Filter Applied" at bounding box center [164, 261] width 13 height 13
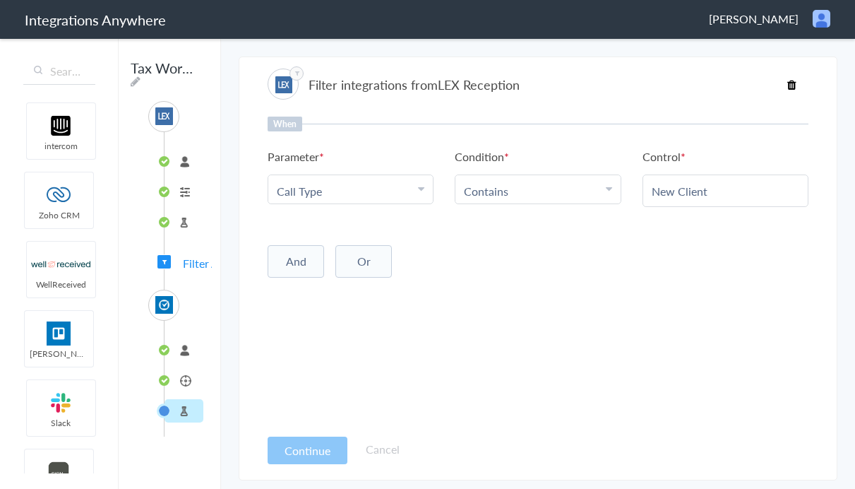
click at [177, 379] on li "Leads" at bounding box center [184, 380] width 39 height 23
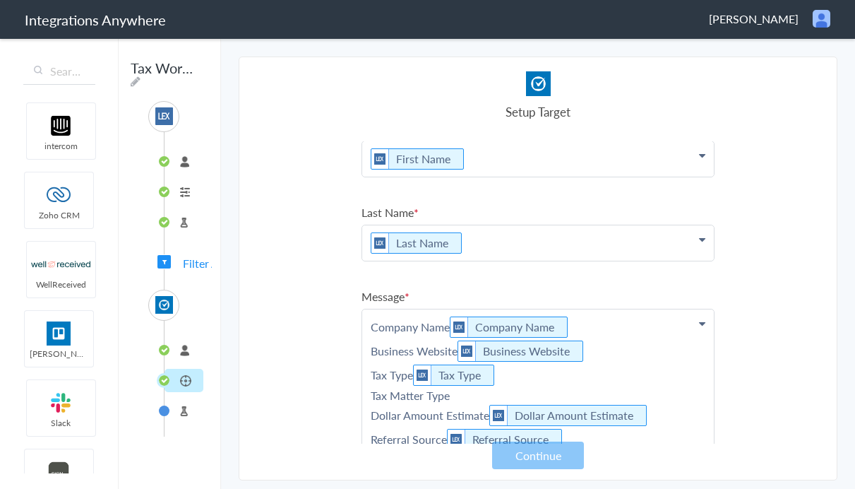
scroll to position [24, 0]
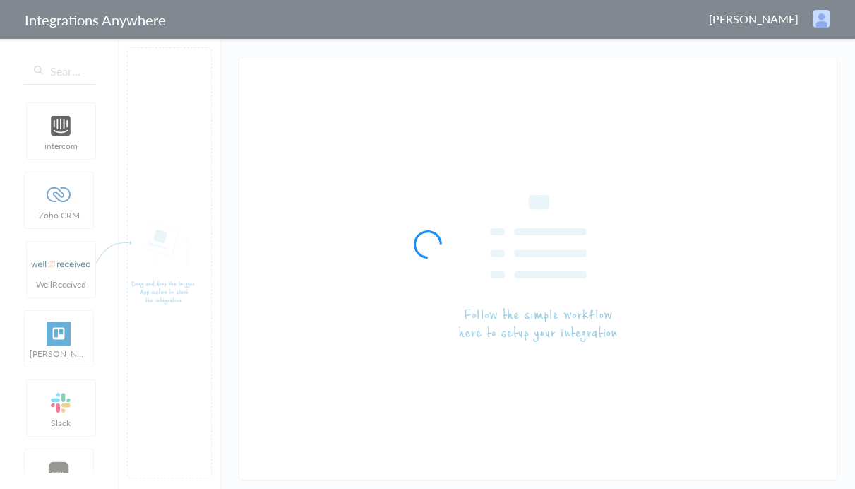
type input "LEX Reception - [PERSON_NAME]"
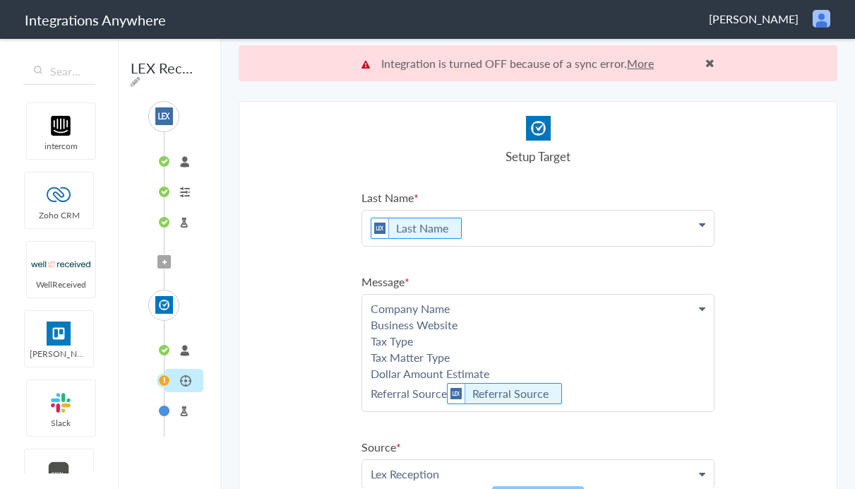
scroll to position [83, 0]
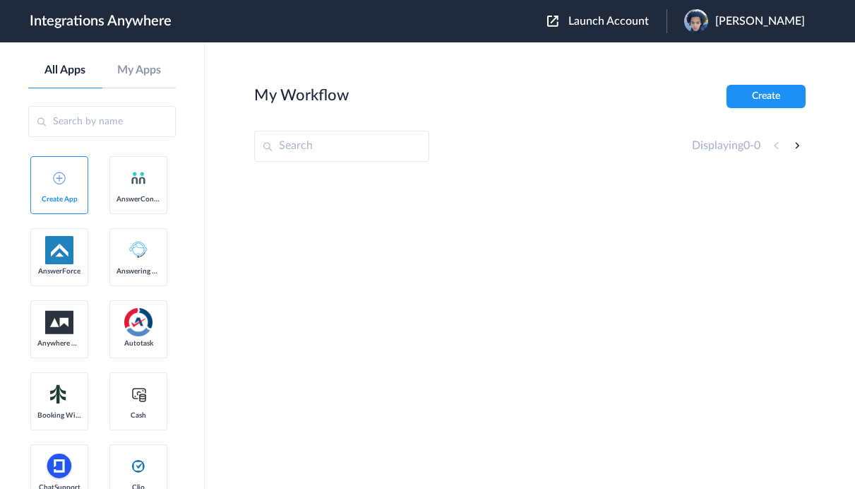
click at [592, 16] on span "Launch Account" at bounding box center [609, 21] width 81 height 11
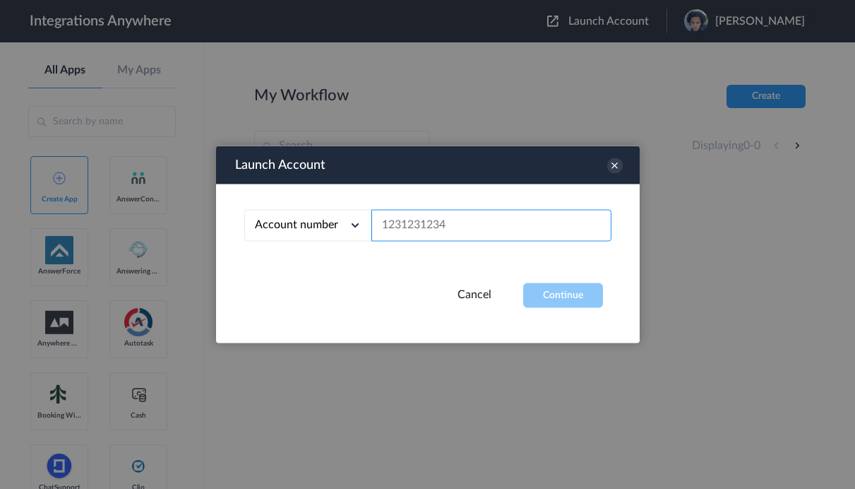
click at [508, 225] on input "text" at bounding box center [492, 226] width 240 height 32
paste input "9192053071"
type input "9192053071"
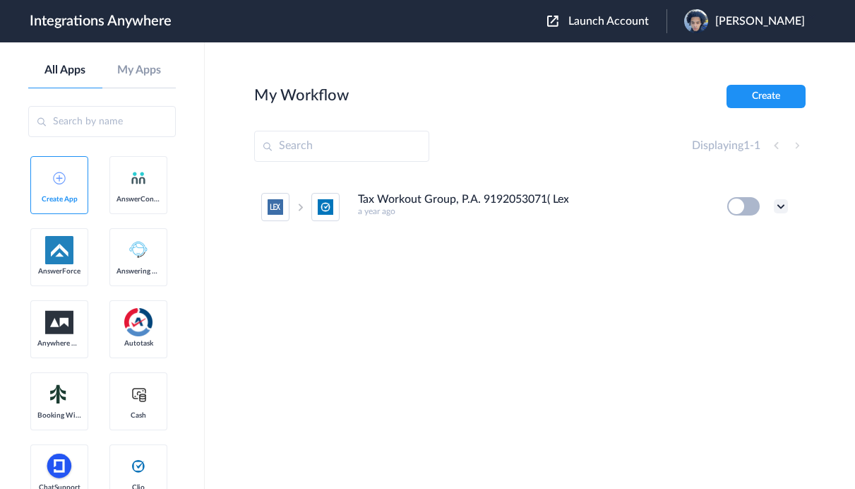
click at [776, 205] on icon at bounding box center [781, 206] width 14 height 14
click at [759, 236] on li "Edit" at bounding box center [742, 239] width 92 height 26
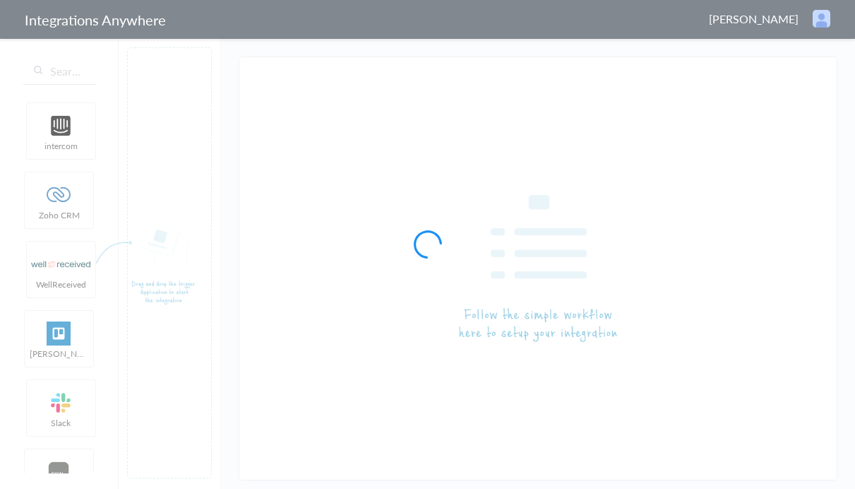
type input "Tax Workout Group, P.A. 9192053071( Lex to Clio Grow)"
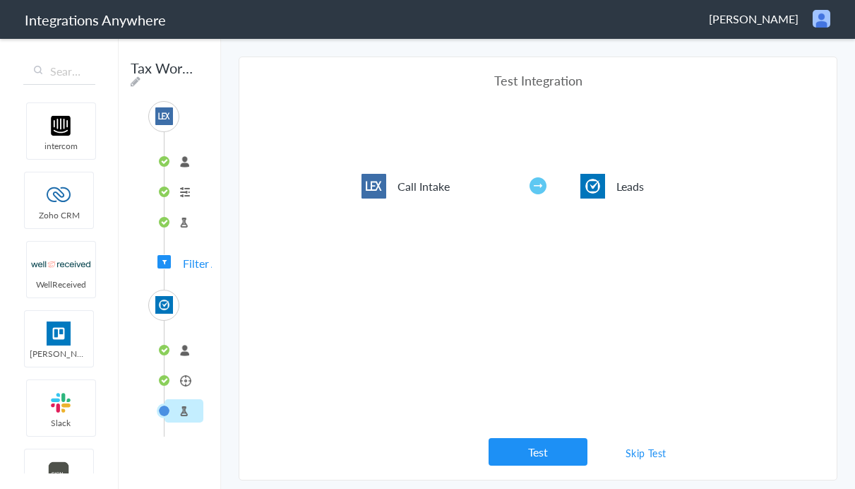
click at [179, 377] on li "Leads" at bounding box center [184, 380] width 39 height 23
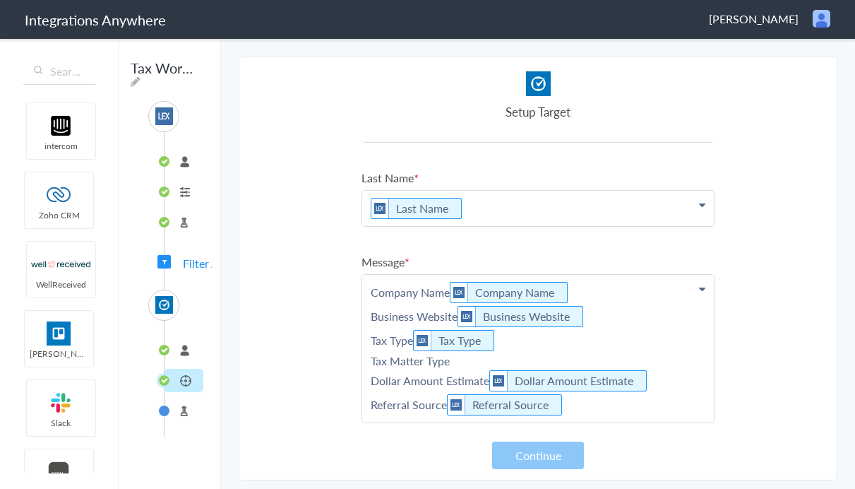
scroll to position [68, 0]
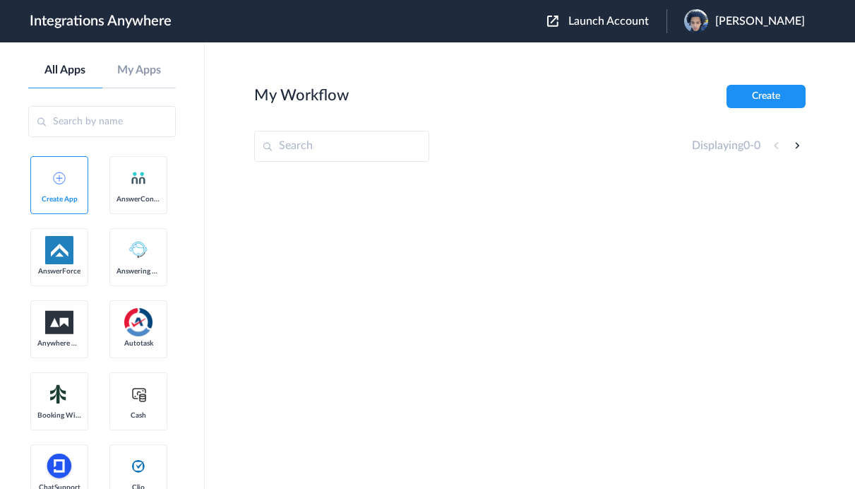
click at [600, 21] on span "Launch Account" at bounding box center [609, 21] width 81 height 11
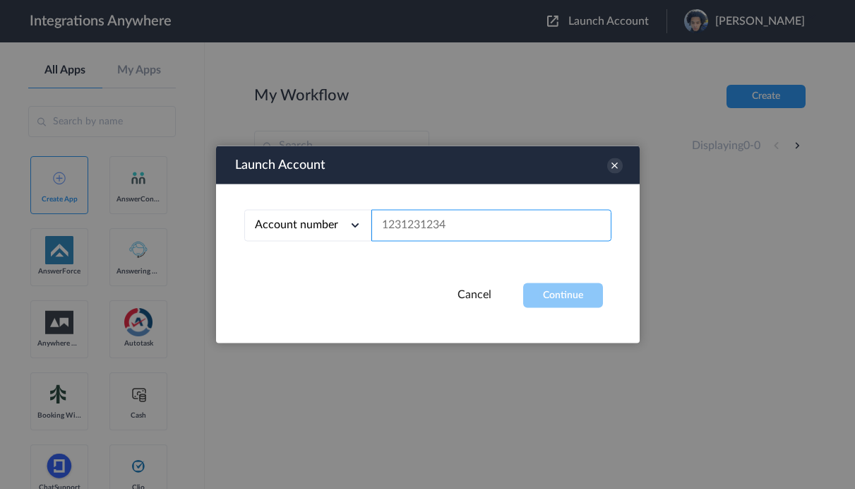
click at [393, 225] on input "text" at bounding box center [492, 226] width 240 height 32
paste input "9198854986"
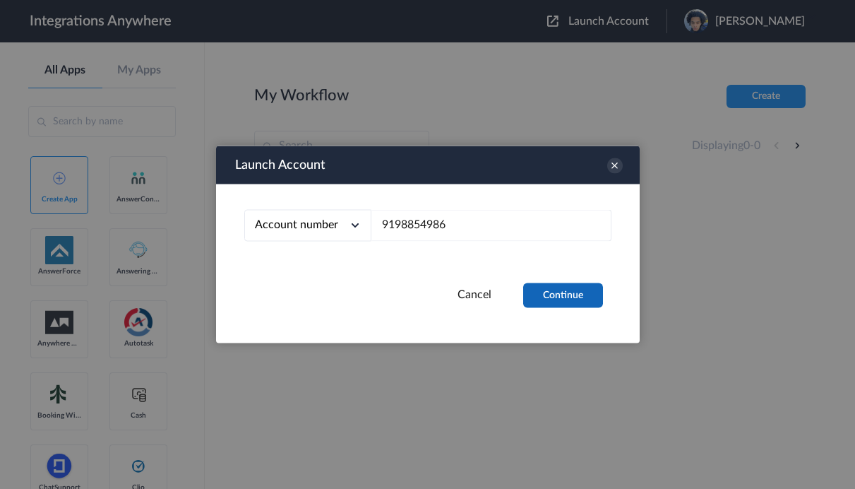
click at [559, 289] on button "Continue" at bounding box center [563, 295] width 80 height 25
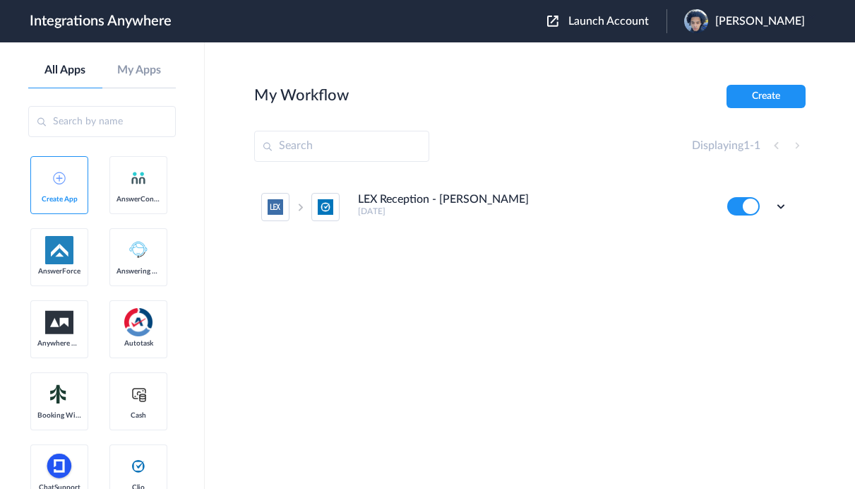
click at [599, 20] on span "Launch Account" at bounding box center [609, 21] width 81 height 11
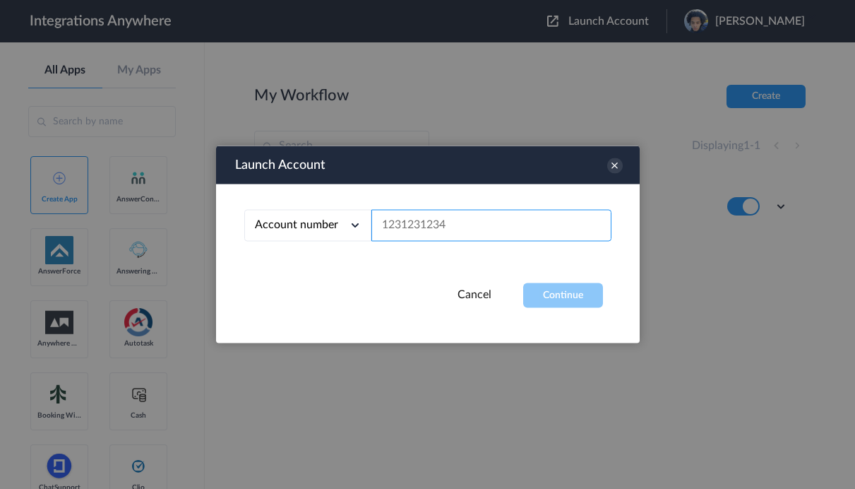
click at [458, 233] on input "text" at bounding box center [492, 226] width 240 height 32
paste input "9192053071"
type input "9192053071"
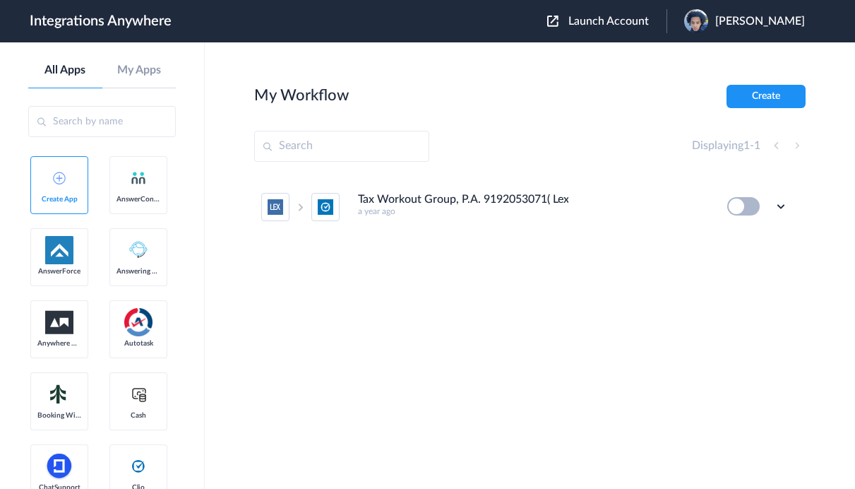
click at [753, 207] on button at bounding box center [743, 206] width 32 height 18
click at [788, 208] on icon at bounding box center [781, 206] width 14 height 14
click at [751, 245] on li "Edit" at bounding box center [742, 239] width 92 height 26
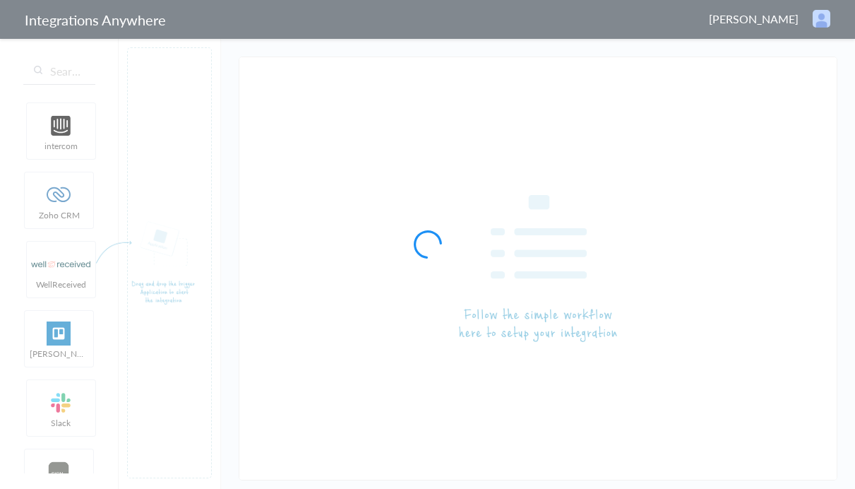
type input "Tax Workout Group, P.A. 9192053071( Lex to Clio Grow)"
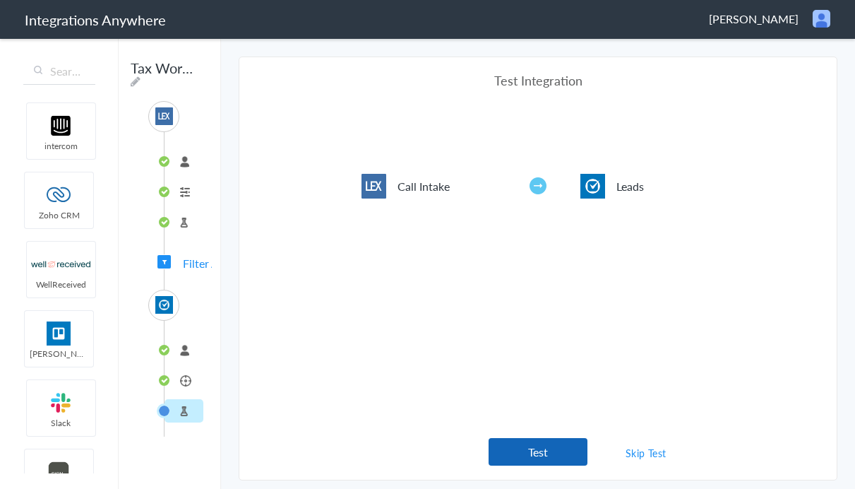
click at [575, 448] on button "Test" at bounding box center [538, 452] width 99 height 28
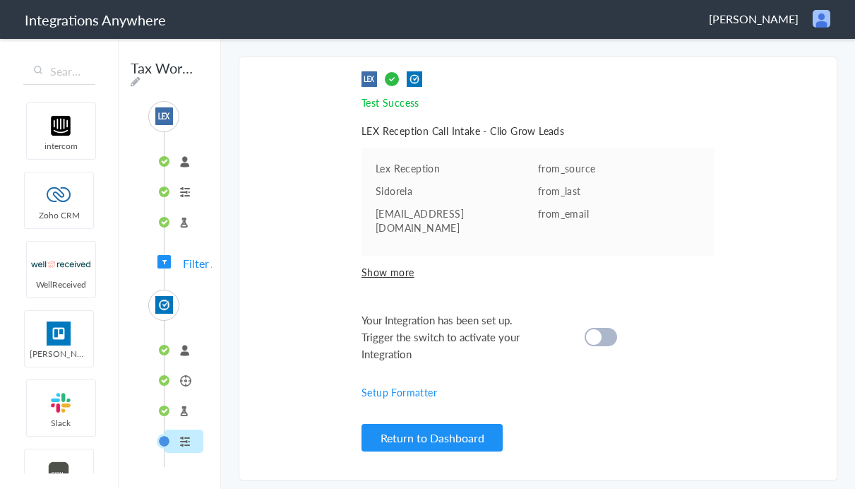
click at [603, 328] on div at bounding box center [601, 337] width 32 height 18
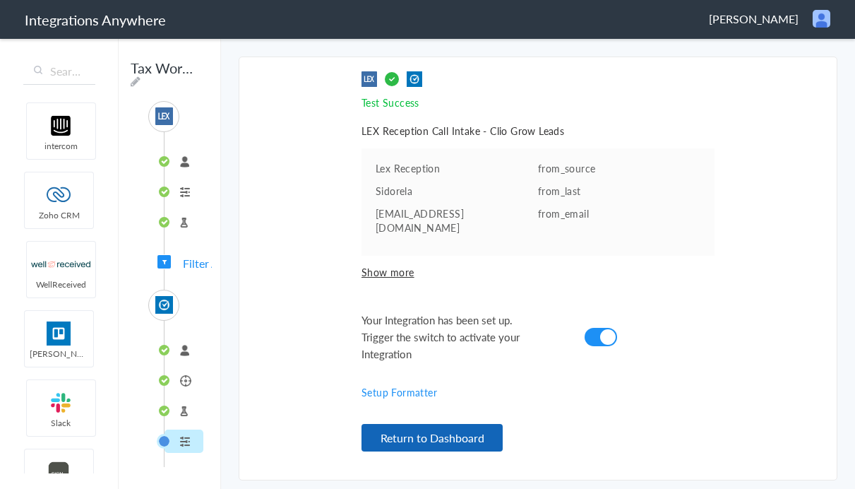
click at [459, 433] on button "Return to Dashboard" at bounding box center [432, 438] width 141 height 28
